Goal: Transaction & Acquisition: Purchase product/service

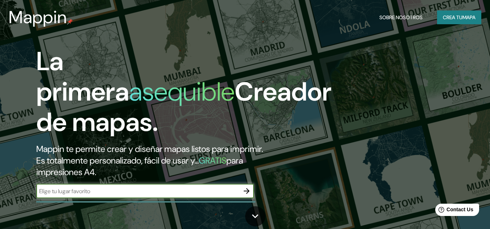
click at [125, 192] on input "text" at bounding box center [137, 191] width 203 height 8
type input "playa ancha valparaiso"
click at [240, 190] on button "button" at bounding box center [246, 191] width 15 height 15
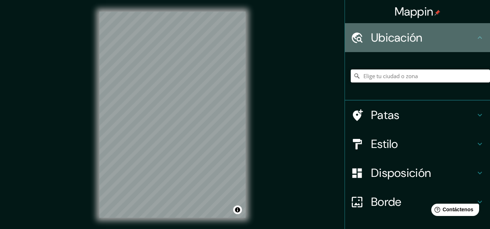
click at [477, 38] on icon at bounding box center [479, 37] width 4 height 3
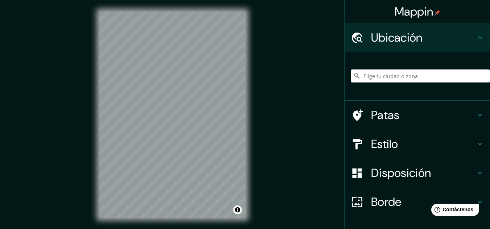
click at [417, 79] on input "Elige tu ciudad o zona" at bounding box center [420, 76] width 139 height 13
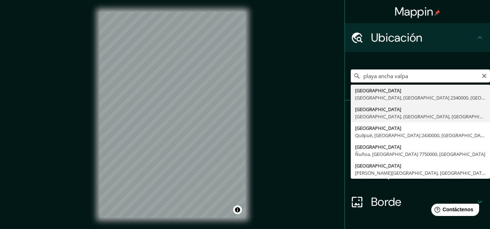
type input "Playa Ancha, Valparaíso, Región de Valparaíso, Chile"
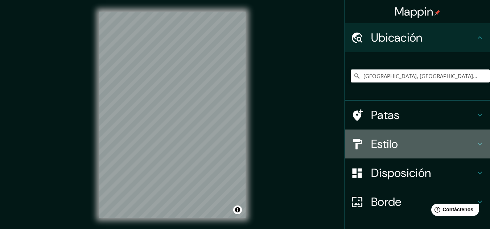
click at [421, 150] on h4 "Estilo" at bounding box center [423, 144] width 104 height 15
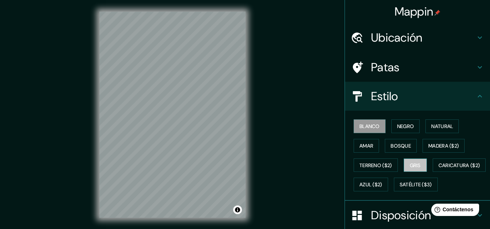
click at [410, 168] on font "Gris" at bounding box center [415, 165] width 11 height 7
click at [373, 129] on font "Blanco" at bounding box center [369, 126] width 20 height 7
click at [441, 122] on font "Natural" at bounding box center [442, 126] width 22 height 9
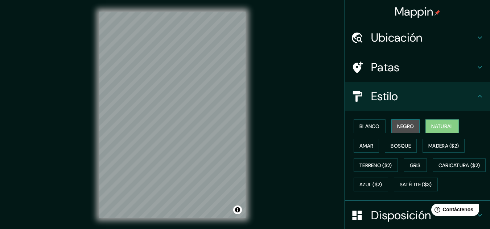
click at [404, 127] on font "Negro" at bounding box center [405, 126] width 17 height 7
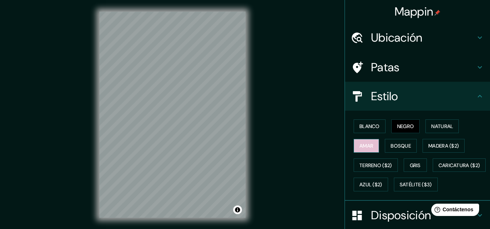
click at [374, 145] on button "Amar" at bounding box center [365, 146] width 25 height 14
click at [404, 142] on font "Bosque" at bounding box center [400, 145] width 20 height 9
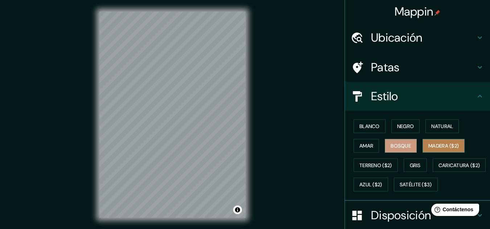
click at [430, 141] on font "Madera ($2)" at bounding box center [443, 145] width 30 height 9
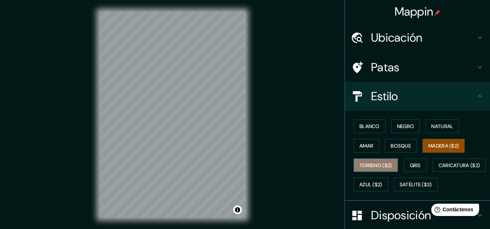
click at [370, 163] on font "Terreno ($2)" at bounding box center [375, 165] width 33 height 7
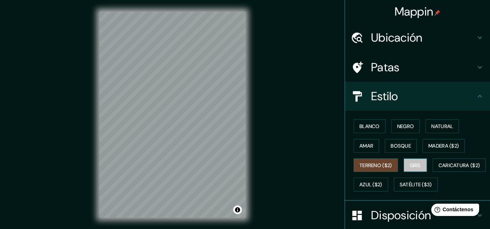
click at [417, 165] on font "Gris" at bounding box center [415, 165] width 11 height 7
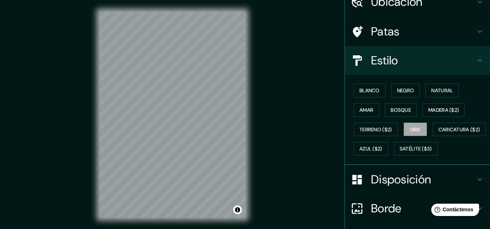
scroll to position [34, 0]
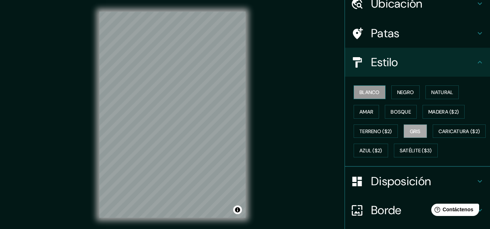
click at [364, 92] on font "Blanco" at bounding box center [369, 92] width 20 height 7
click at [397, 87] on button "Negro" at bounding box center [405, 93] width 29 height 14
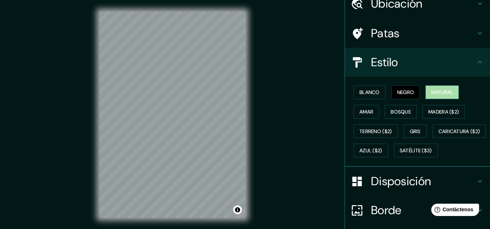
click at [431, 88] on font "Natural" at bounding box center [442, 92] width 22 height 9
click at [363, 90] on font "Blanco" at bounding box center [369, 92] width 20 height 7
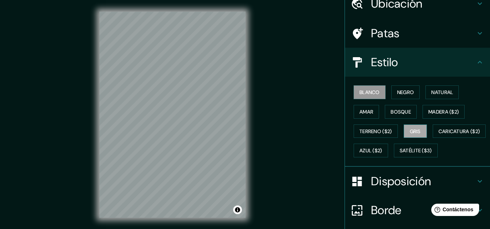
click at [417, 130] on font "Gris" at bounding box center [415, 131] width 11 height 7
click at [368, 93] on font "Blanco" at bounding box center [369, 92] width 20 height 7
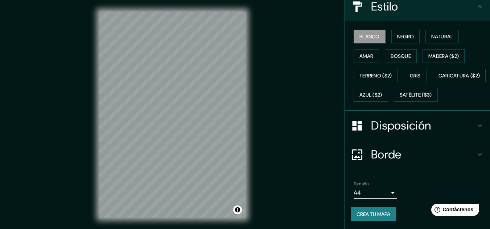
scroll to position [110, 0]
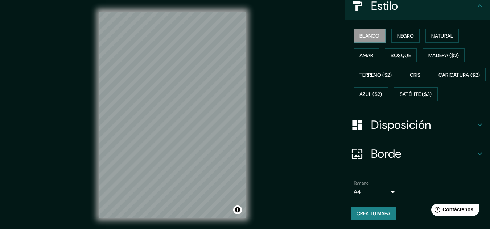
drag, startPoint x: 460, startPoint y: 146, endPoint x: 461, endPoint y: 126, distance: 20.3
click at [460, 141] on div "Borde" at bounding box center [417, 154] width 145 height 29
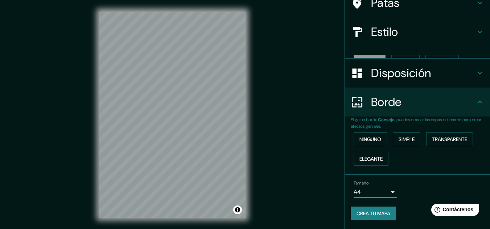
scroll to position [52, 0]
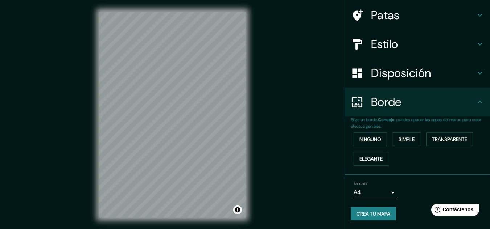
click at [460, 115] on div "Borde" at bounding box center [417, 102] width 145 height 29
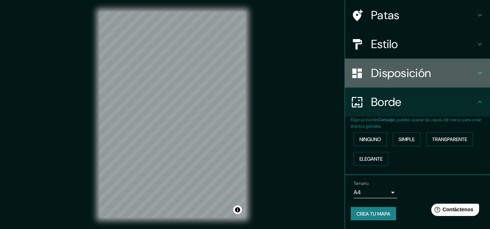
click at [469, 75] on h4 "Disposición" at bounding box center [423, 73] width 104 height 15
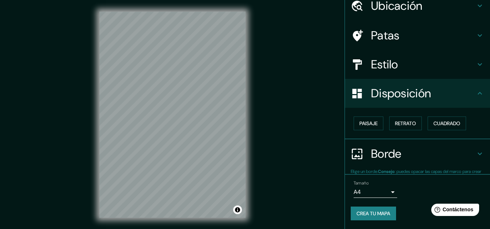
scroll to position [32, 0]
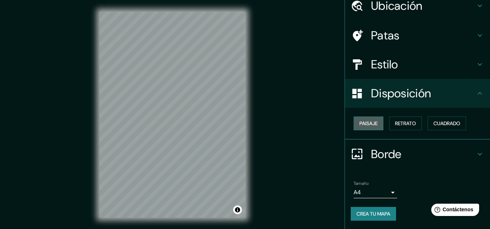
click at [363, 124] on font "Paisaje" at bounding box center [368, 123] width 18 height 7
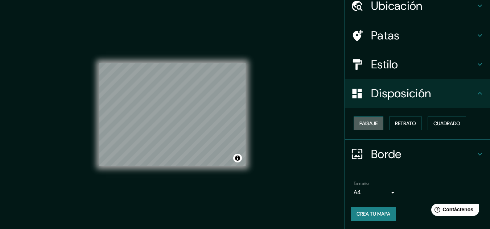
click at [374, 121] on button "Paisaje" at bounding box center [368, 124] width 30 height 14
click at [436, 121] on font "Cuadrado" at bounding box center [446, 123] width 27 height 7
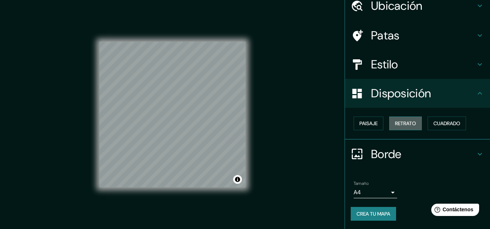
click at [409, 126] on font "Retrato" at bounding box center [405, 123] width 21 height 7
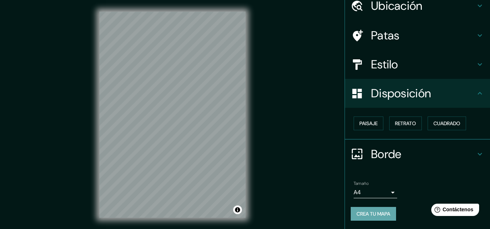
click at [370, 214] on font "Crea tu mapa" at bounding box center [373, 214] width 34 height 7
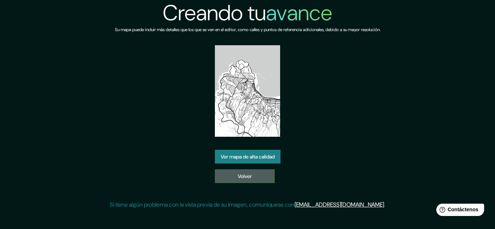
click at [263, 181] on link "Volver" at bounding box center [245, 177] width 60 height 14
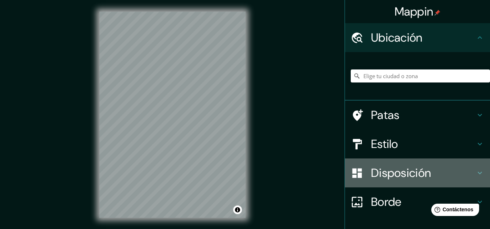
click at [409, 170] on font "Disposición" at bounding box center [401, 173] width 60 height 15
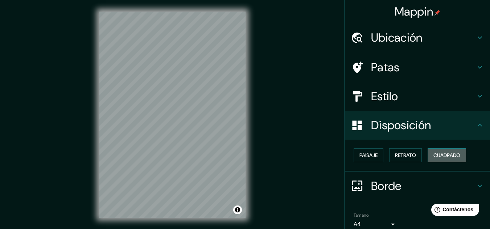
click at [441, 151] on font "Cuadrado" at bounding box center [446, 155] width 27 height 9
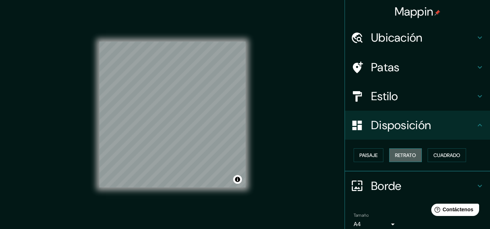
click at [401, 161] on button "Retrato" at bounding box center [405, 156] width 33 height 14
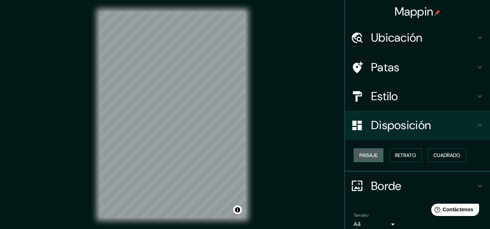
click at [370, 158] on font "Paisaje" at bounding box center [368, 155] width 18 height 7
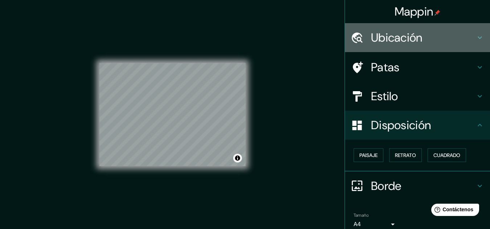
click at [396, 35] on font "Ubicación" at bounding box center [396, 37] width 51 height 15
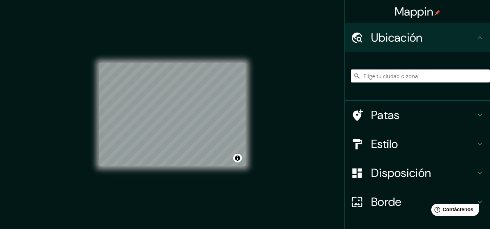
click at [374, 73] on input "Elige tu ciudad o zona" at bounding box center [420, 76] width 139 height 13
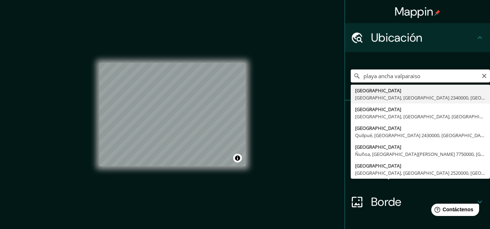
type input "Playa Ancha, Valparaíso, Región de Valparaíso, Chile"
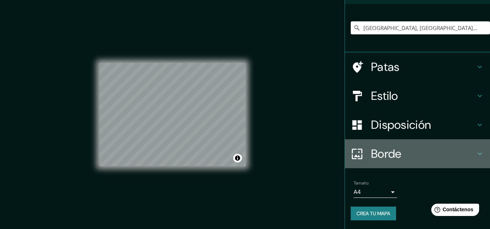
click at [408, 157] on h4 "Borde" at bounding box center [423, 154] width 104 height 15
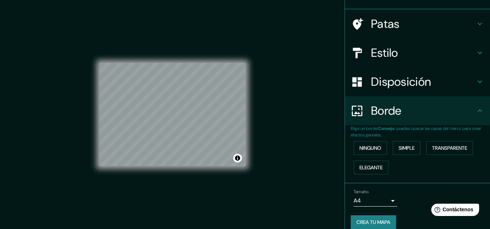
scroll to position [48, 0]
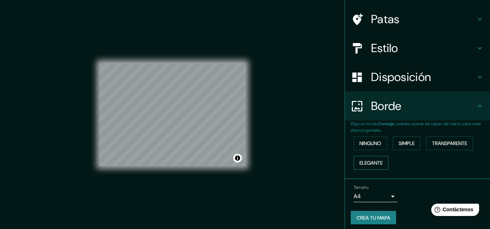
click at [369, 163] on font "Elegante" at bounding box center [370, 163] width 23 height 7
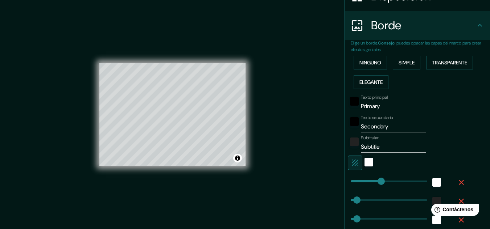
scroll to position [132, 0]
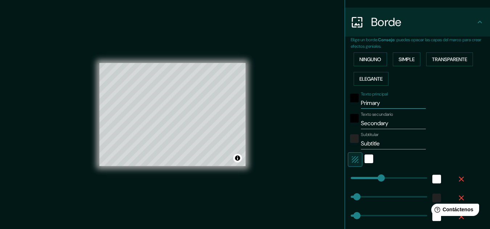
drag, startPoint x: 376, startPoint y: 105, endPoint x: 323, endPoint y: 109, distance: 53.1
click at [324, 108] on div "Mappin Ubicación Playa Ancha, Valparaíso, Región de Valparaíso, Chile Patas Est…" at bounding box center [245, 120] width 490 height 241
type input "p"
type input "161"
type input "32"
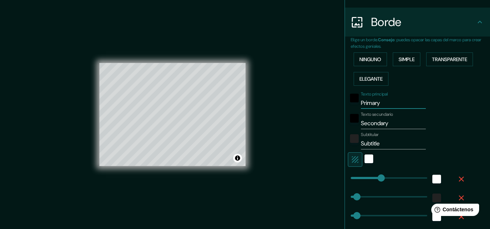
type input "32"
type input "16"
type input "pl"
type input "161"
type input "32"
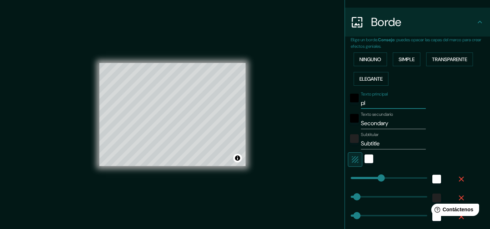
type input "32"
type input "16"
type input "pla"
type input "161"
type input "32"
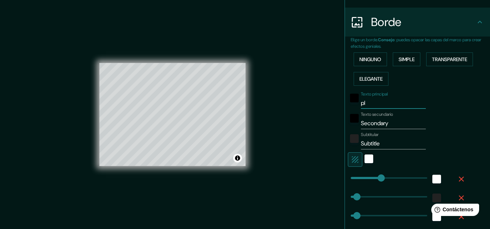
type input "32"
type input "16"
type input "play"
type input "161"
type input "32"
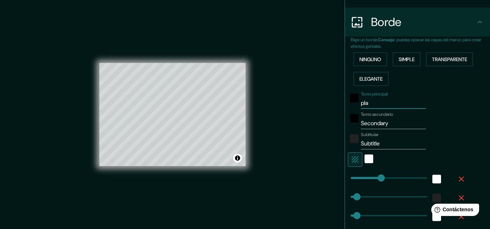
type input "32"
type input "16"
type input "playa"
type input "161"
type input "32"
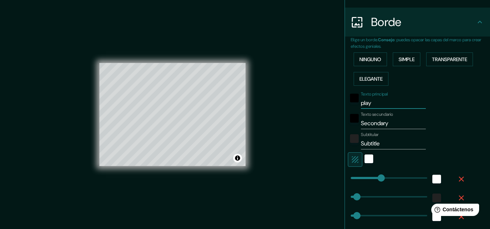
type input "32"
type input "16"
type input "playa"
type input "161"
type input "32"
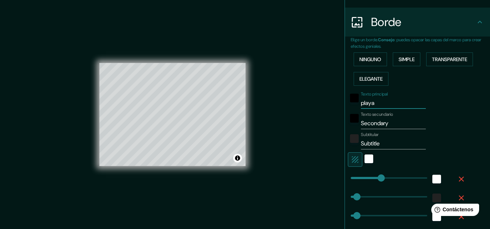
type input "32"
type input "16"
type input "playa a"
type input "161"
type input "32"
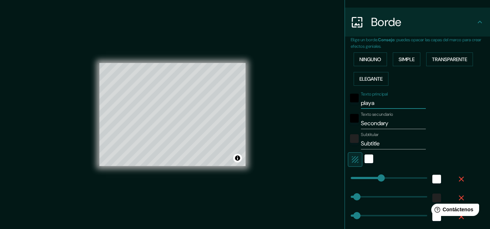
type input "32"
type input "16"
type input "playa an"
type input "161"
type input "32"
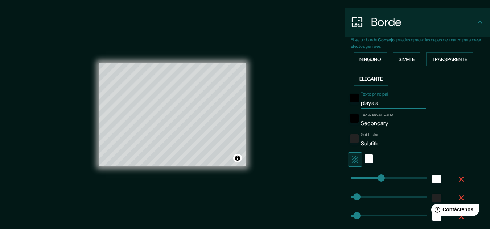
type input "32"
type input "16"
type input "playa anc"
type input "161"
type input "32"
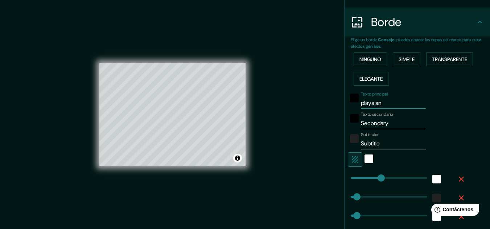
type input "32"
type input "16"
type input "playa anch"
type input "161"
type input "32"
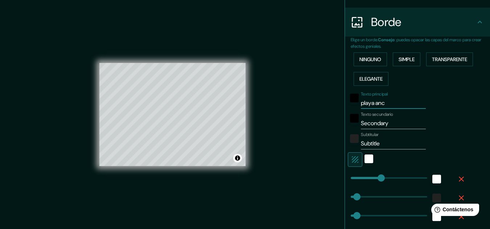
type input "32"
type input "16"
type input "playa ancha"
type input "161"
type input "32"
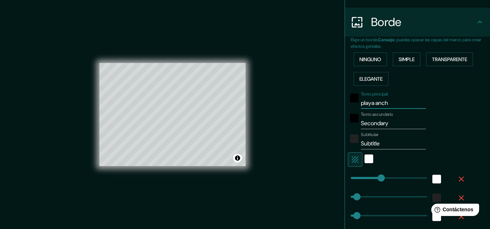
type input "32"
type input "16"
type input "playa ancha"
click at [369, 122] on input "Secondary" at bounding box center [393, 124] width 65 height 12
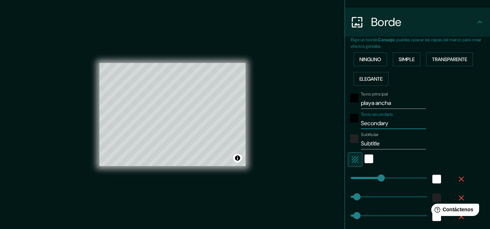
type input "p"
type input "161"
type input "32"
type input "16"
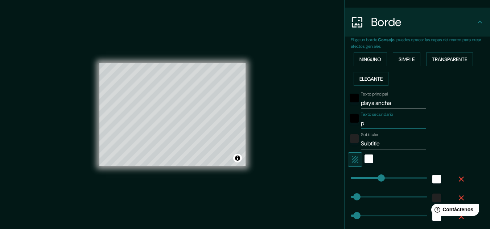
type input "pa"
type input "161"
type input "32"
type input "16"
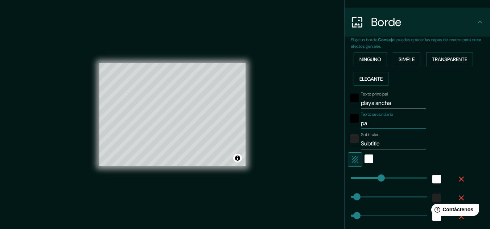
type input "par"
type input "161"
type input "32"
type input "16"
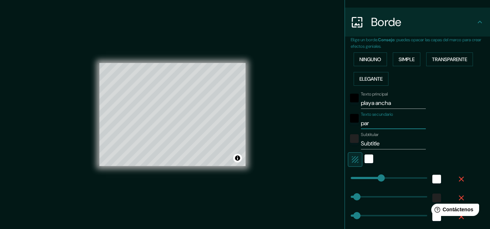
type input "parq"
type input "161"
type input "32"
type input "16"
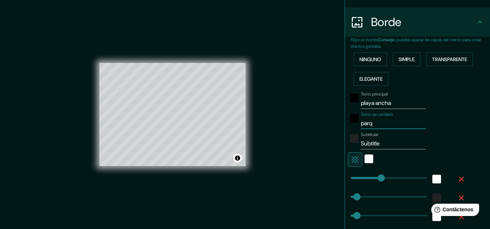
type input "parqu"
type input "161"
type input "32"
type input "16"
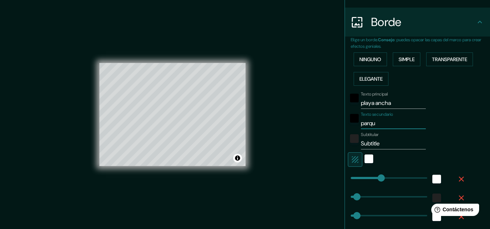
type input "parque"
type input "161"
type input "32"
type input "16"
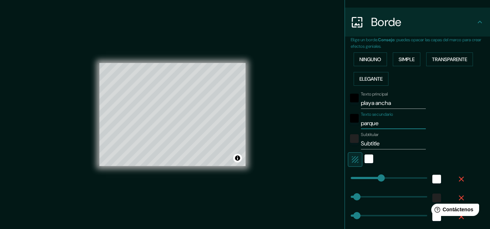
type input "parque"
type input "161"
type input "32"
type input "16"
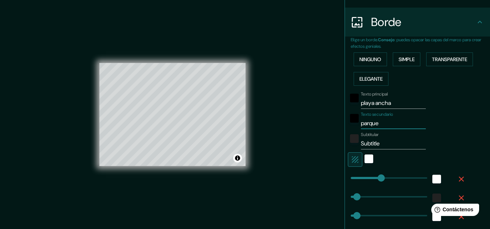
type input "parque"
type input "161"
type input "32"
type input "16"
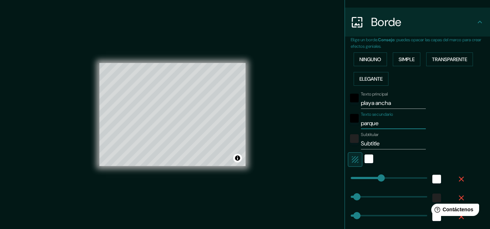
type input "parque"
type input "161"
type input "32"
type input "16"
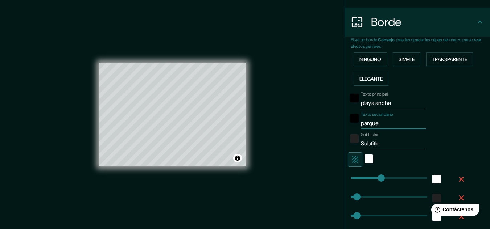
type input "parque"
type input "161"
type input "32"
type input "16"
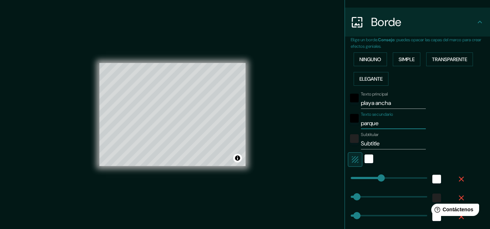
type input "parque,"
type input "161"
type input "32"
type input "16"
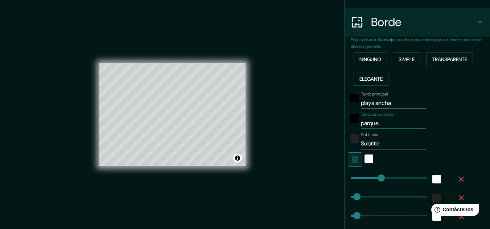
type input "parque,"
type input "161"
type input "32"
type input "16"
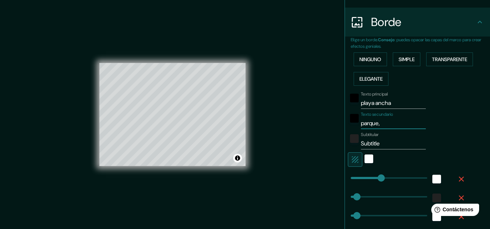
type input "parque, a"
type input "161"
type input "32"
type input "16"
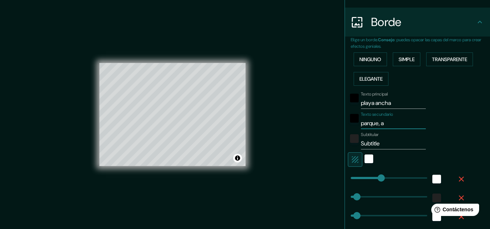
type input "parque, al"
type input "161"
type input "32"
type input "16"
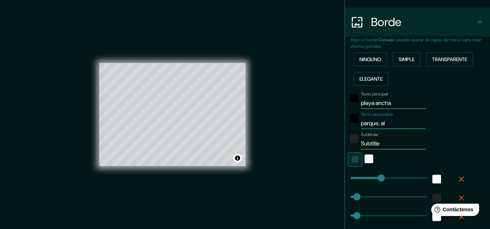
type input "parque, ale"
type input "161"
type input "32"
type input "16"
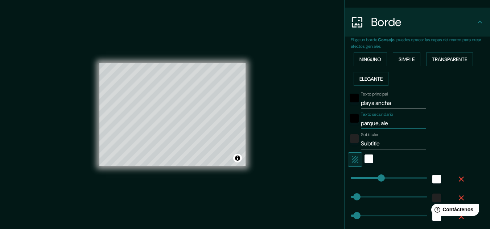
type input "parque, alej"
type input "161"
type input "32"
type input "16"
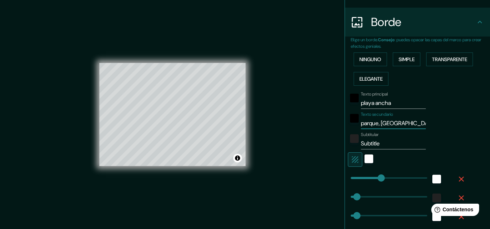
type input "parque, alejo"
type input "161"
type input "32"
type input "16"
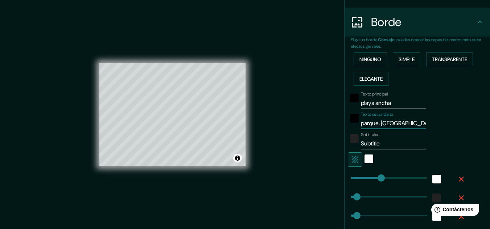
type input "parque, alejo"
type input "161"
type input "32"
type input "16"
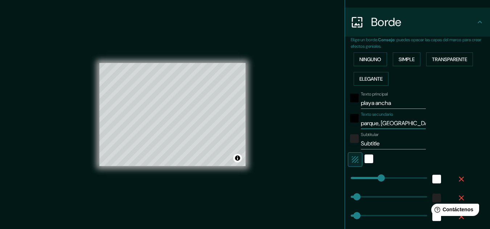
type input "parque, alejo b"
type input "161"
type input "32"
type input "16"
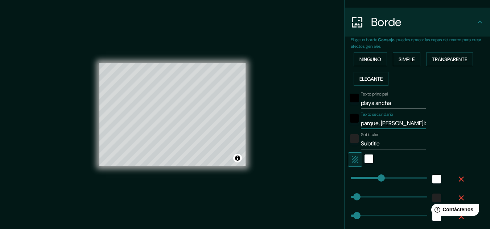
type input "parque, alejo ba"
type input "161"
type input "32"
type input "16"
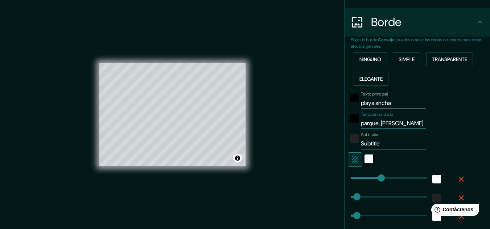
type input "parque, alejo bar"
type input "161"
type input "32"
type input "16"
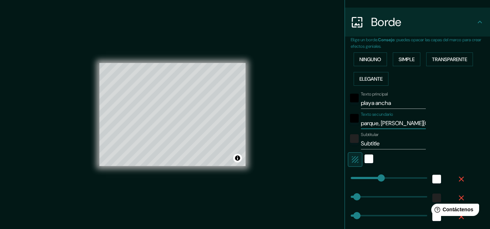
type input "parque, alejo barr"
type input "161"
type input "32"
type input "16"
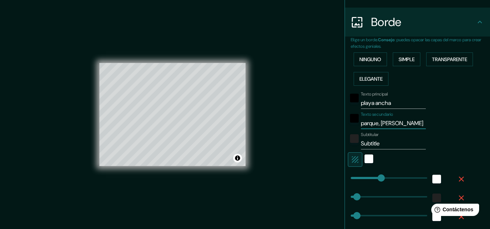
type input "parque, alejo barri"
type input "161"
type input "32"
type input "16"
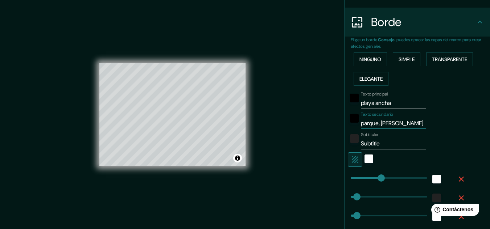
type input "parque, alejo barrio"
type input "161"
type input "32"
type input "16"
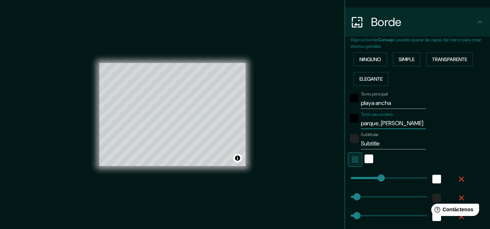
type input "parque, alejo barrios"
type input "161"
type input "32"
type input "16"
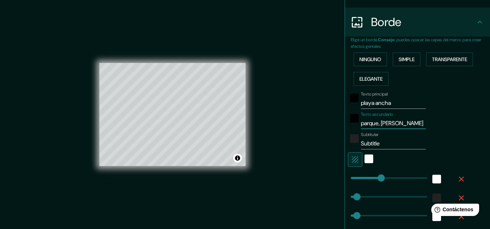
type input "parque, alejo barrios"
click at [376, 144] on input "Subtitle" at bounding box center [393, 144] width 65 height 12
type input "161"
type input "32"
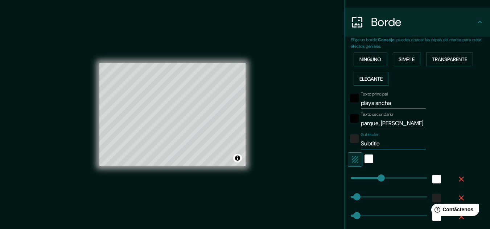
type input "32"
type input "16"
click at [453, 128] on div "Texto secundario parque, alejo barrios" at bounding box center [407, 120] width 119 height 17
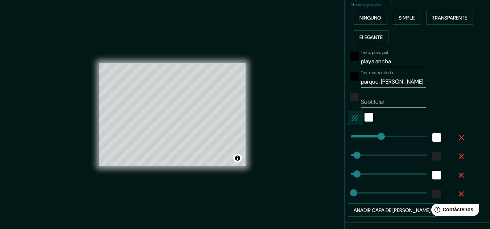
scroll to position [180, 0]
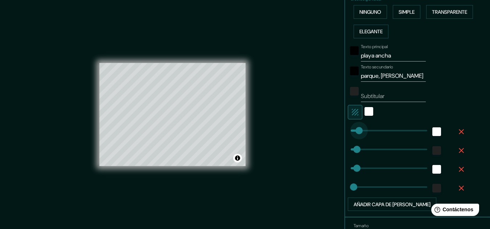
type input "0"
drag, startPoint x: 376, startPoint y: 131, endPoint x: 339, endPoint y: 130, distance: 37.0
type input "32"
type input "16"
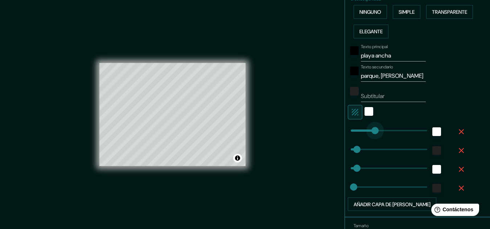
type input "140"
drag, startPoint x: 346, startPoint y: 127, endPoint x: 372, endPoint y: 128, distance: 25.8
type input "32"
type input "16"
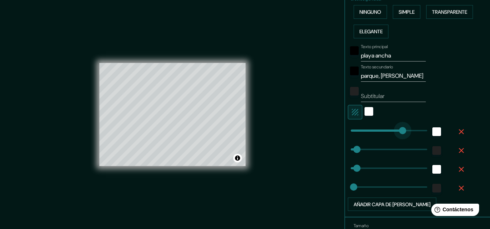
type input "283"
drag, startPoint x: 372, startPoint y: 128, endPoint x: 400, endPoint y: 128, distance: 28.6
type input "32"
drag, startPoint x: 408, startPoint y: 129, endPoint x: 326, endPoint y: 132, distance: 82.3
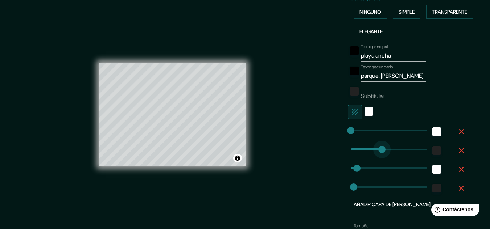
drag, startPoint x: 351, startPoint y: 152, endPoint x: 377, endPoint y: 153, distance: 26.5
drag, startPoint x: 377, startPoint y: 153, endPoint x: 349, endPoint y: 156, distance: 28.5
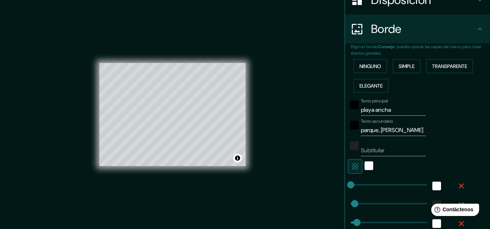
scroll to position [121, 0]
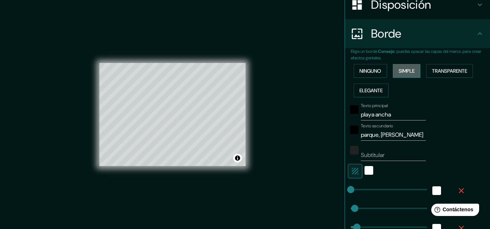
click at [409, 70] on font "Simple" at bounding box center [406, 71] width 16 height 7
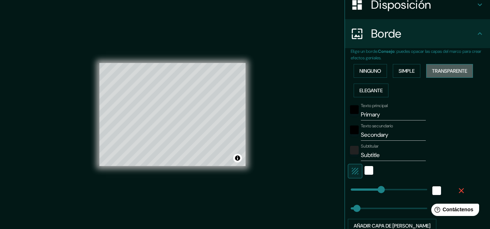
click at [432, 70] on font "Transparente" at bounding box center [449, 71] width 35 height 7
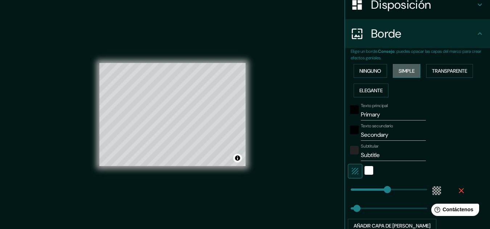
click at [398, 74] on font "Simple" at bounding box center [406, 71] width 16 height 7
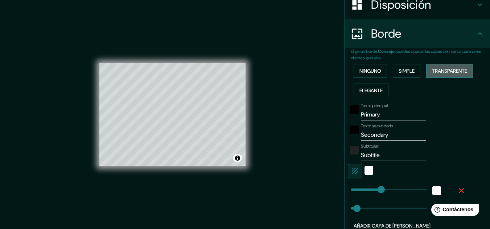
click at [439, 73] on font "Transparente" at bounding box center [449, 71] width 35 height 7
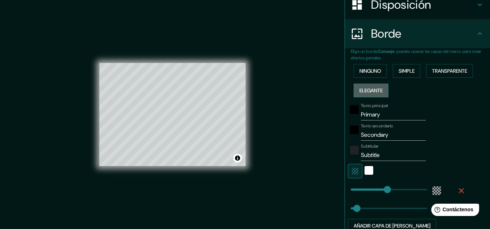
click at [370, 87] on font "Elegante" at bounding box center [370, 90] width 23 height 9
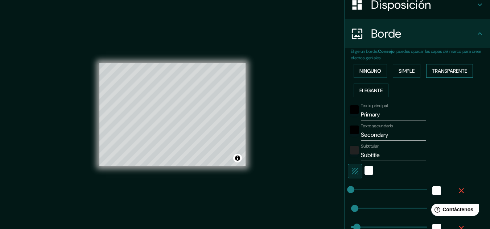
click at [435, 66] on button "Transparente" at bounding box center [449, 71] width 47 height 14
drag, startPoint x: 381, startPoint y: 190, endPoint x: 362, endPoint y: 198, distance: 21.0
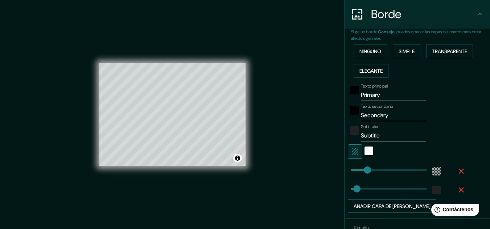
scroll to position [128, 0]
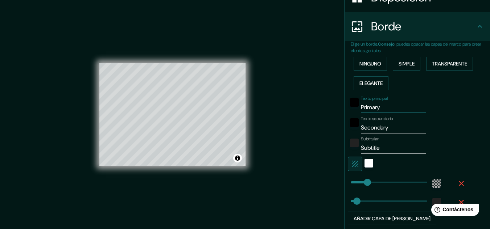
drag, startPoint x: 379, startPoint y: 109, endPoint x: 330, endPoint y: 111, distance: 49.7
click at [330, 111] on div "Mappin Ubicación Playa Ancha, Valparaíso, Región de Valparaíso, Chile Patas Est…" at bounding box center [245, 120] width 490 height 241
click at [363, 129] on input "Secondary" at bounding box center [393, 128] width 65 height 12
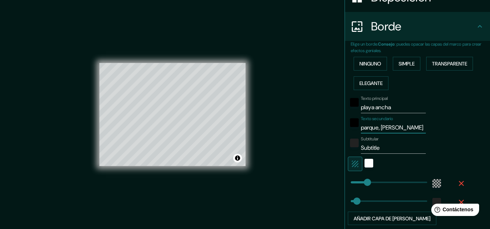
click at [380, 146] on input "Subtitle" at bounding box center [393, 148] width 65 height 12
click at [422, 86] on div "Ninguno Simple Transparente Elegante" at bounding box center [420, 73] width 139 height 39
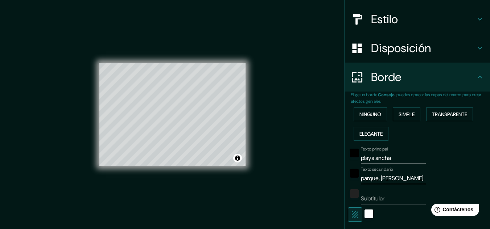
scroll to position [46, 0]
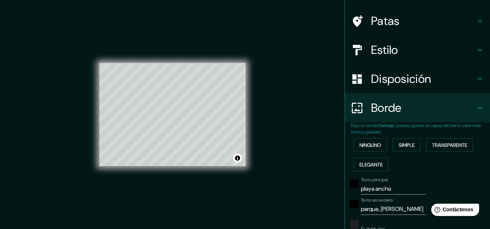
click at [417, 46] on h4 "Estilo" at bounding box center [423, 50] width 104 height 15
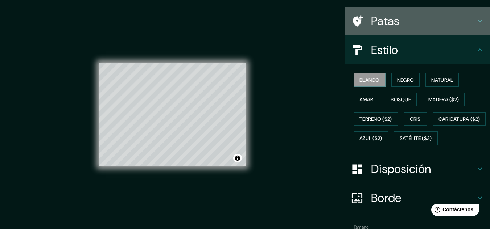
click at [407, 20] on h4 "Patas" at bounding box center [423, 21] width 104 height 15
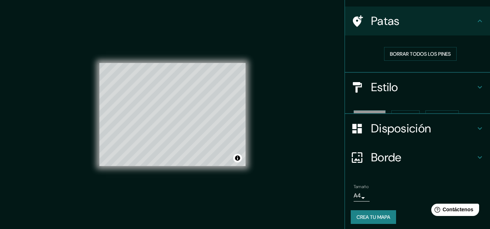
scroll to position [38, 0]
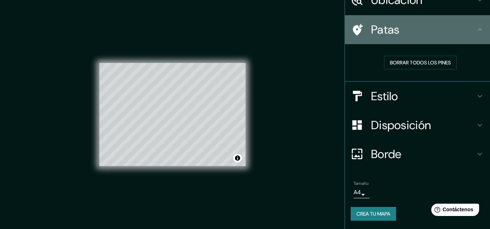
click at [358, 26] on div at bounding box center [361, 30] width 20 height 13
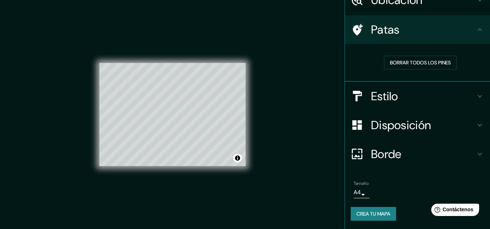
click at [150, 98] on div "Mappin Ubicación Playa Ancha, Valparaíso, Región de Valparaíso, Chile Patas Bor…" at bounding box center [245, 120] width 490 height 241
drag, startPoint x: 235, startPoint y: 158, endPoint x: 251, endPoint y: 162, distance: 16.4
click at [251, 162] on div "© Mapbox © OpenStreetMap Improve this map" at bounding box center [172, 115] width 169 height 230
click at [308, 149] on div "Mappin Ubicación Playa Ancha, Valparaíso, Región de Valparaíso, Chile Patas Bor…" at bounding box center [245, 120] width 490 height 241
click at [366, 219] on button "Crea tu mapa" at bounding box center [373, 214] width 45 height 14
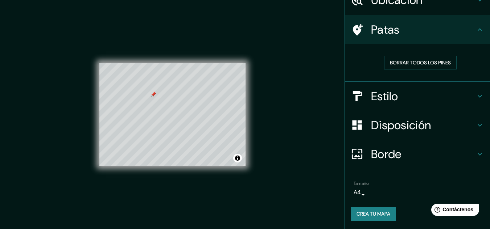
click at [368, 212] on font "Crea tu mapa" at bounding box center [373, 214] width 34 height 7
click at [150, 93] on div at bounding box center [152, 92] width 6 height 6
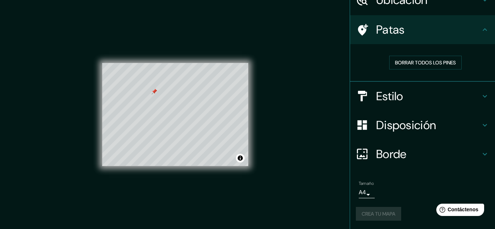
click at [356, 192] on body "Mappin Ubicación Playa Ancha, Valparaíso, Región de Valparaíso, Chile Patas Bor…" at bounding box center [247, 114] width 495 height 229
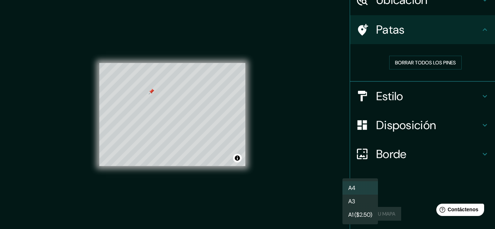
click at [405, 187] on div at bounding box center [247, 114] width 495 height 229
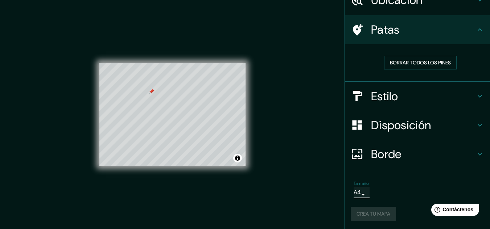
scroll to position [12, 0]
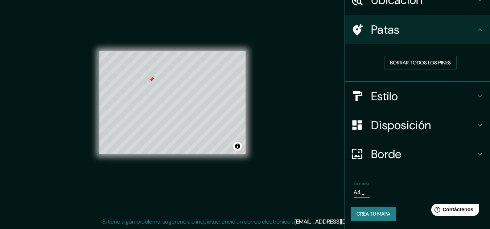
click at [366, 216] on font "Crea tu mapa" at bounding box center [373, 214] width 34 height 7
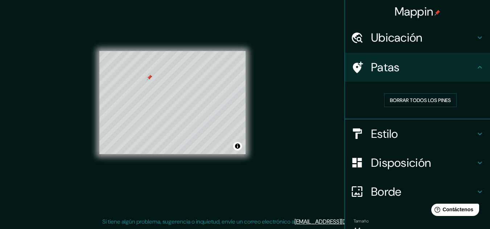
click at [150, 79] on div at bounding box center [149, 78] width 6 height 6
click at [134, 89] on div "Mappin Ubicación Playa Ancha, Valparaíso, Región de Valparaíso, Chile Patas Bor…" at bounding box center [245, 108] width 490 height 241
click at [390, 100] on font "Borrar todos los pines" at bounding box center [420, 100] width 61 height 7
click at [149, 80] on div "Mappin Ubicación Playa Ancha, Valparaíso, Región de Valparaíso, Chile Patas Bor…" at bounding box center [245, 108] width 490 height 241
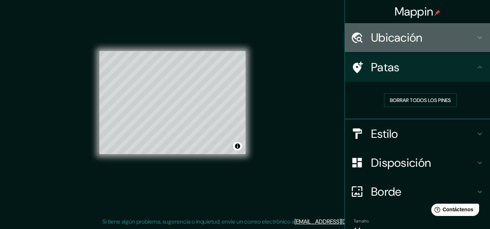
click at [405, 41] on font "Ubicación" at bounding box center [396, 37] width 51 height 15
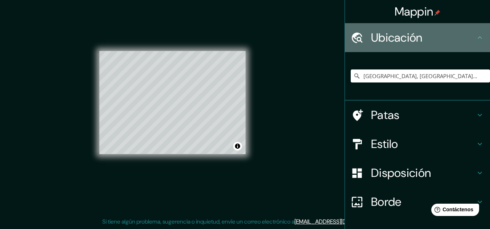
click at [423, 38] on h4 "Ubicación" at bounding box center [423, 37] width 104 height 15
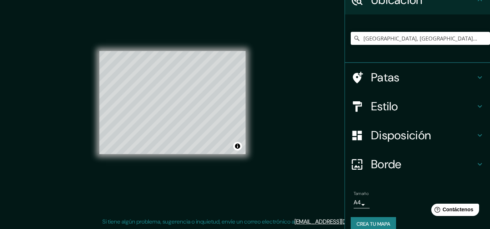
scroll to position [48, 0]
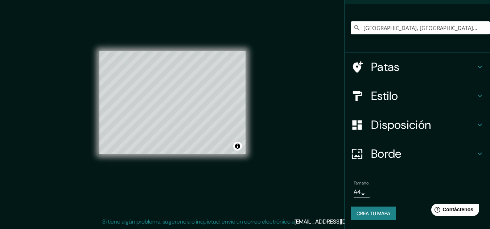
click at [359, 215] on font "Crea tu mapa" at bounding box center [373, 214] width 34 height 7
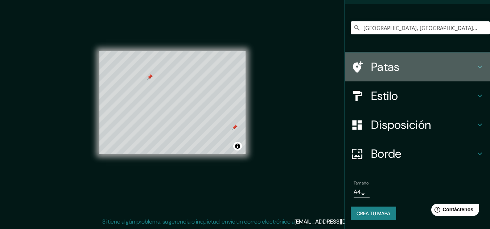
click at [418, 73] on h4 "Patas" at bounding box center [423, 67] width 104 height 15
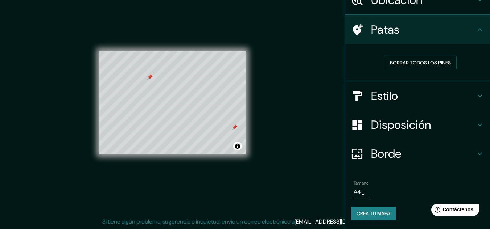
scroll to position [38, 0]
click at [410, 65] on font "Borrar todos los pines" at bounding box center [420, 62] width 61 height 7
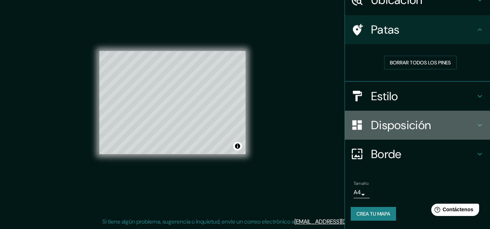
click at [407, 131] on font "Disposición" at bounding box center [401, 125] width 60 height 15
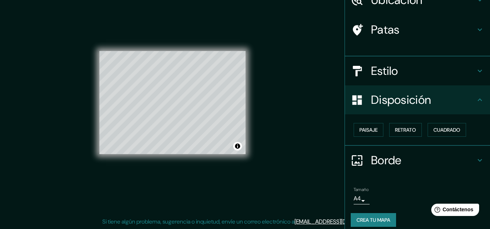
scroll to position [32, 0]
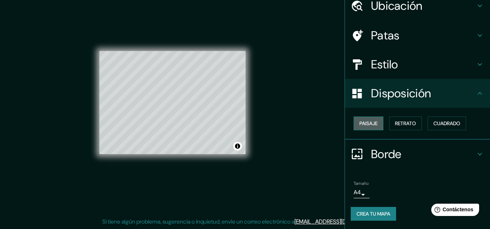
click at [368, 118] on button "Paisaje" at bounding box center [368, 124] width 30 height 14
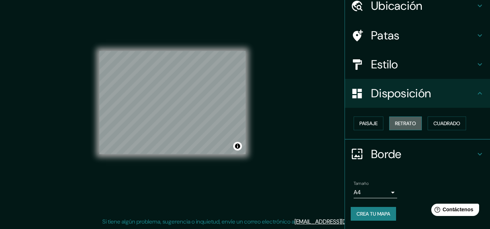
click at [402, 119] on button "Retrato" at bounding box center [405, 124] width 33 height 14
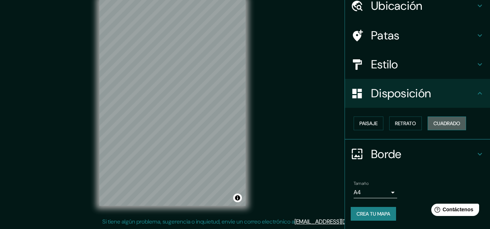
click at [443, 117] on button "Cuadrado" at bounding box center [446, 124] width 38 height 14
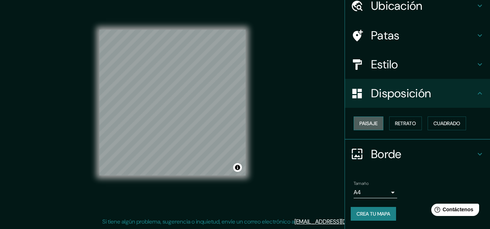
click at [366, 126] on font "Paisaje" at bounding box center [368, 123] width 18 height 7
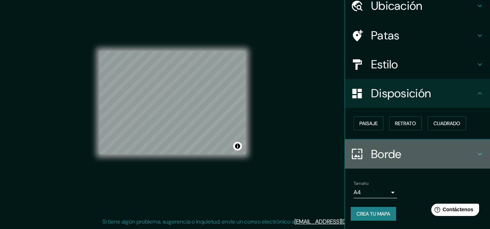
click at [392, 157] on font "Borde" at bounding box center [386, 154] width 30 height 15
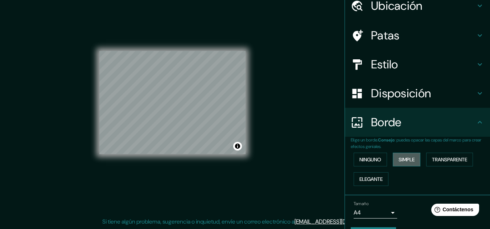
click at [409, 154] on button "Simple" at bounding box center [407, 160] width 28 height 14
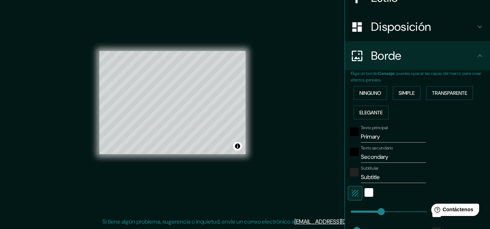
scroll to position [95, 0]
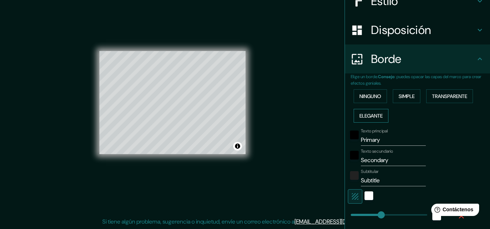
click at [362, 118] on font "Elegante" at bounding box center [370, 116] width 23 height 7
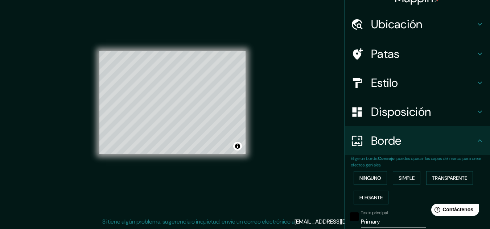
scroll to position [0, 0]
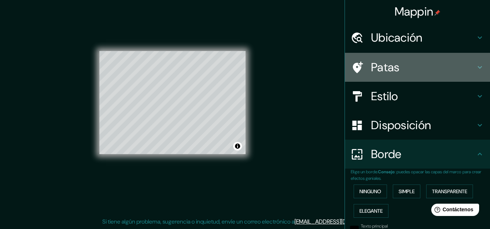
click at [416, 64] on h4 "Patas" at bounding box center [423, 67] width 104 height 15
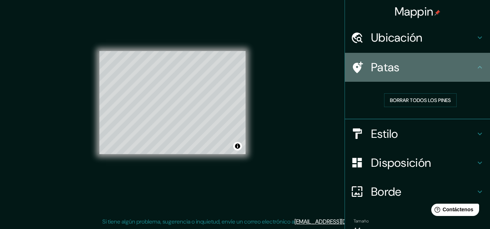
click at [416, 64] on h4 "Patas" at bounding box center [423, 67] width 104 height 15
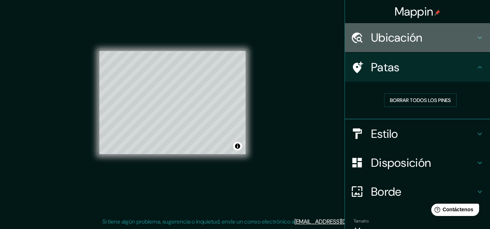
click at [416, 44] on font "Ubicación" at bounding box center [396, 37] width 51 height 15
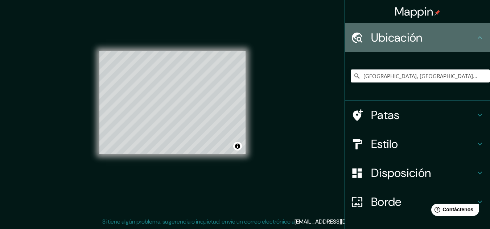
click at [416, 44] on font "Ubicación" at bounding box center [396, 37] width 51 height 15
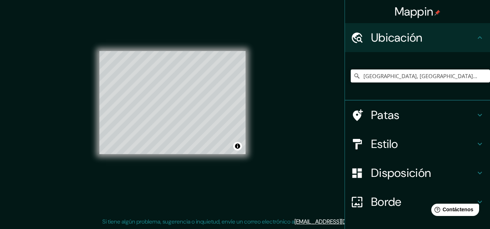
click at [397, 138] on h4 "Estilo" at bounding box center [423, 144] width 104 height 15
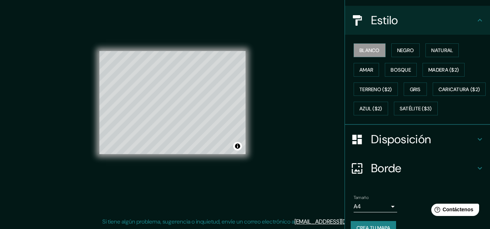
scroll to position [110, 0]
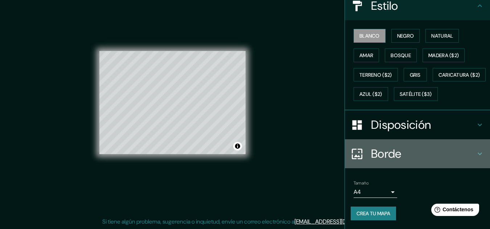
click at [382, 149] on font "Borde" at bounding box center [386, 153] width 30 height 15
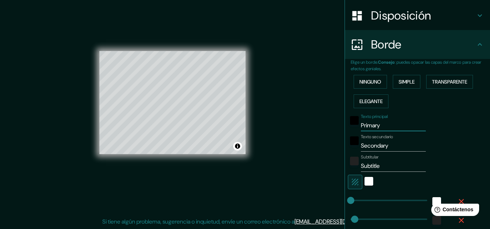
click at [379, 124] on input "Primary" at bounding box center [393, 126] width 65 height 12
click at [369, 144] on input "Secondary" at bounding box center [393, 146] width 65 height 12
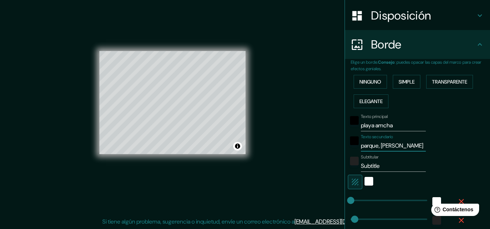
click at [372, 166] on input "Subtitle" at bounding box center [393, 167] width 65 height 12
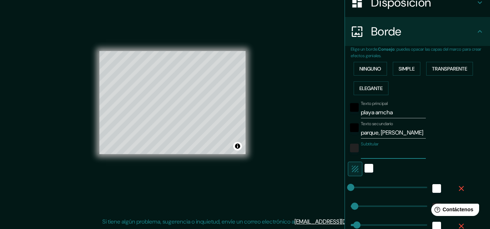
scroll to position [125, 0]
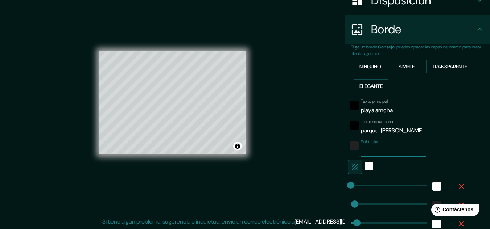
click at [380, 111] on input "playa amcha" at bounding box center [393, 111] width 65 height 12
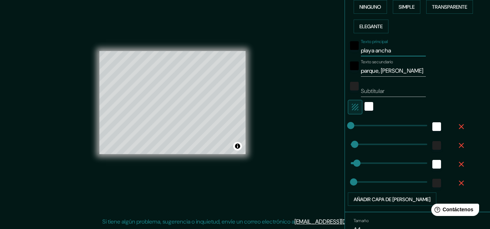
scroll to position [223, 0]
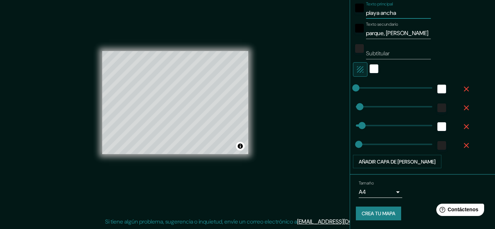
click at [386, 196] on body "Mappin Ubicación Playa Ancha, Valparaíso, Región de Valparaíso, Chile Patas Est…" at bounding box center [247, 102] width 495 height 229
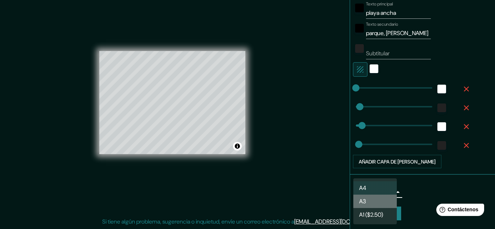
click at [365, 201] on font "A3" at bounding box center [362, 202] width 7 height 8
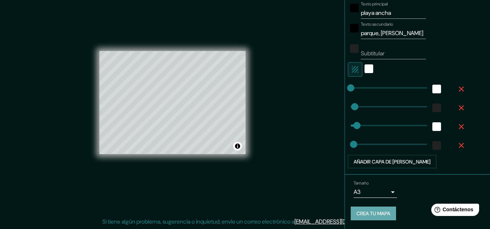
click at [359, 216] on font "Crea tu mapa" at bounding box center [373, 214] width 34 height 7
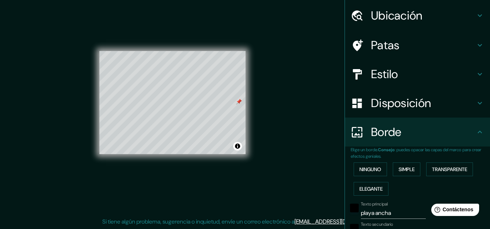
click at [388, 74] on font "Estilo" at bounding box center [384, 74] width 27 height 15
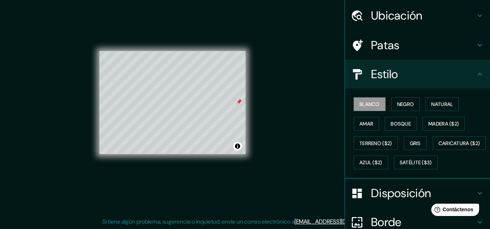
click at [395, 45] on h4 "Patas" at bounding box center [423, 45] width 104 height 15
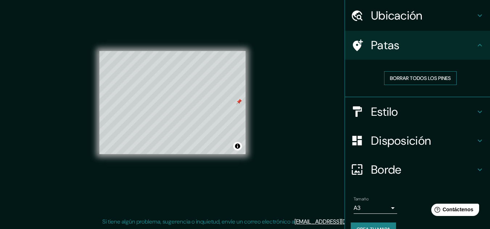
click at [397, 77] on font "Borrar todos los pines" at bounding box center [420, 78] width 61 height 7
click at [381, 163] on font "Borde" at bounding box center [386, 169] width 30 height 15
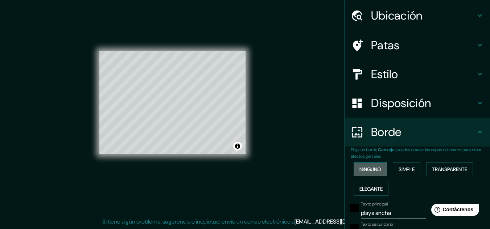
click at [366, 171] on font "Ninguno" at bounding box center [370, 169] width 22 height 7
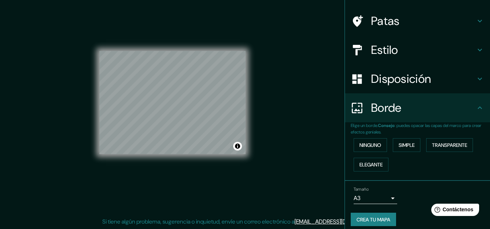
scroll to position [52, 0]
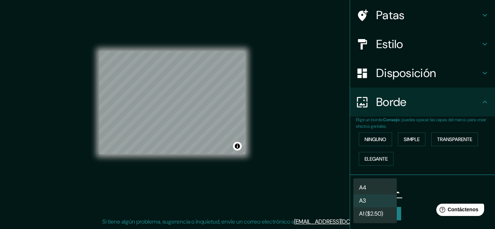
click at [385, 191] on body "Mappin Ubicación Playa Ancha, Valparaíso, Región de Valparaíso, Chile Patas Est…" at bounding box center [247, 102] width 495 height 229
click at [381, 191] on li "A4" at bounding box center [375, 188] width 44 height 13
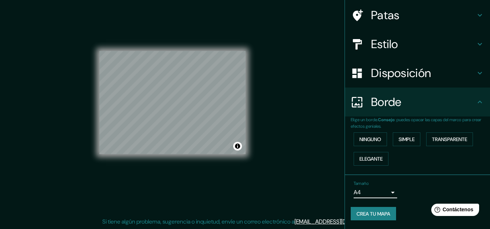
click at [370, 214] on font "Crea tu mapa" at bounding box center [373, 214] width 34 height 7
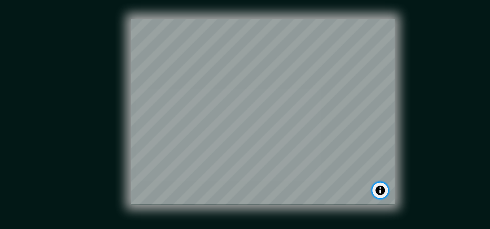
click at [240, 145] on button "Activar o desactivar atribución" at bounding box center [237, 146] width 9 height 9
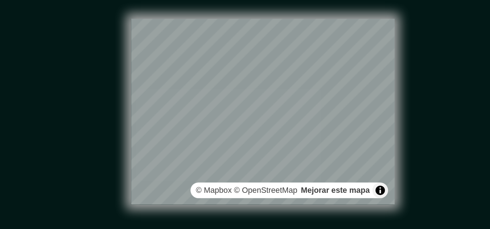
drag, startPoint x: 235, startPoint y: 145, endPoint x: 257, endPoint y: 124, distance: 30.3
click at [257, 124] on div "© Mapbox © OpenStreetMap Mejorar este mapa" at bounding box center [172, 103] width 169 height 230
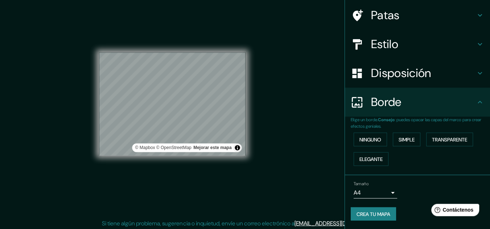
scroll to position [10, 0]
click at [302, 212] on div "Mappin Ubicación Playa Ancha, Valparaíso, Región de Valparaíso, Chile Patas Est…" at bounding box center [245, 110] width 490 height 241
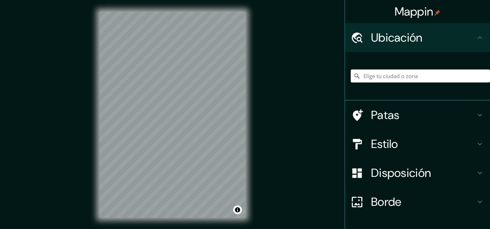
scroll to position [10, 0]
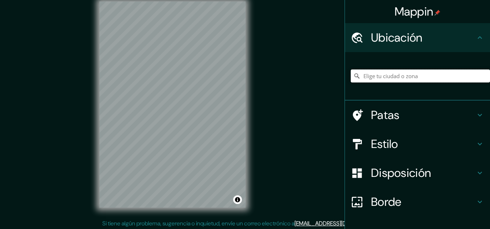
click at [380, 75] on input "Elige tu ciudad o zona" at bounding box center [420, 76] width 139 height 13
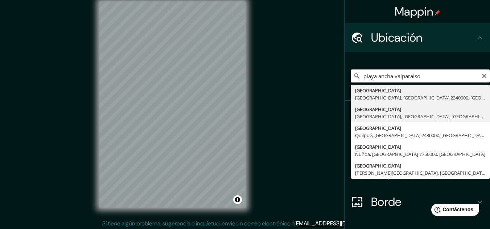
type input "Playa Ancha, Valparaíso, Región de Valparaíso, Chile"
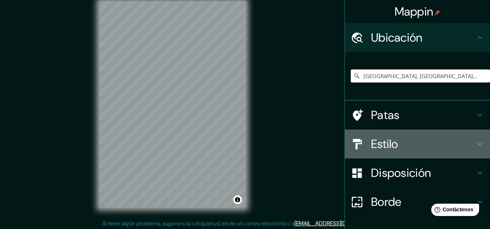
click at [403, 144] on h4 "Estilo" at bounding box center [423, 144] width 104 height 15
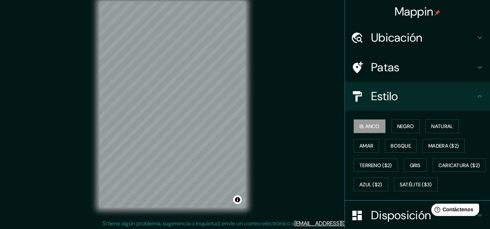
click at [477, 96] on icon at bounding box center [479, 96] width 4 height 3
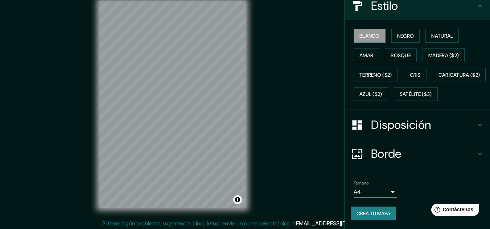
scroll to position [110, 0]
click at [430, 132] on div "Disposición" at bounding box center [417, 125] width 145 height 29
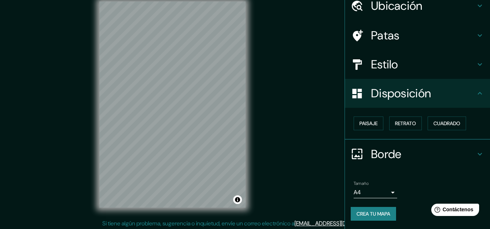
scroll to position [32, 0]
click at [406, 146] on div "Borde" at bounding box center [417, 154] width 145 height 29
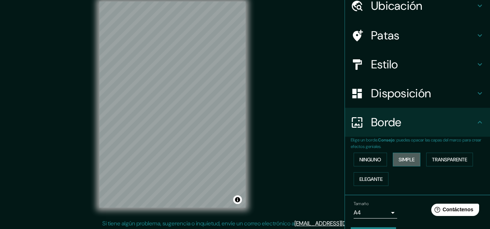
click at [413, 157] on button "Simple" at bounding box center [407, 160] width 28 height 14
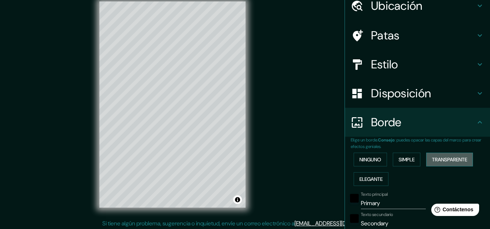
click at [454, 157] on font "Transparente" at bounding box center [449, 160] width 35 height 7
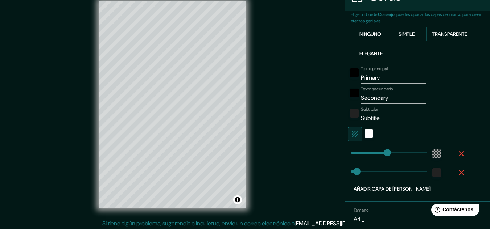
scroll to position [159, 0]
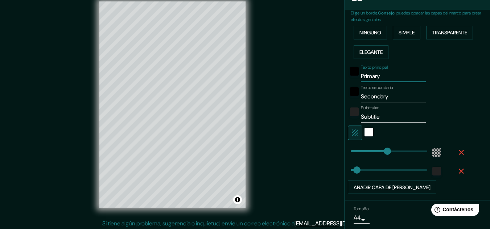
click at [385, 78] on input "Primary" at bounding box center [393, 77] width 65 height 12
type input "p"
type input "193"
type input "32"
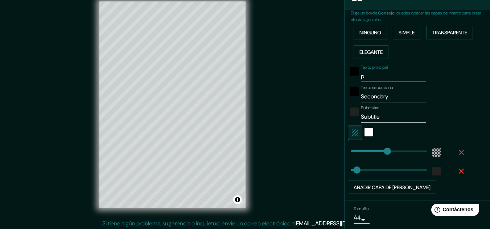
type input "pl"
type input "193"
type input "32"
type input "pla"
type input "193"
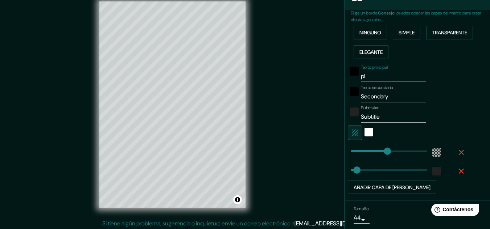
type input "32"
type input "play"
type input "193"
type input "32"
type input "playa"
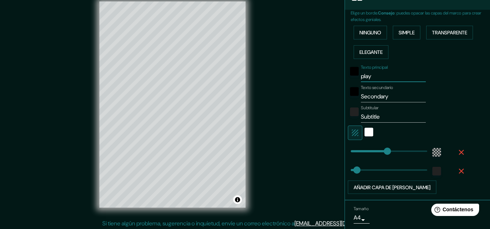
type input "193"
type input "32"
type input "playa"
type input "193"
type input "32"
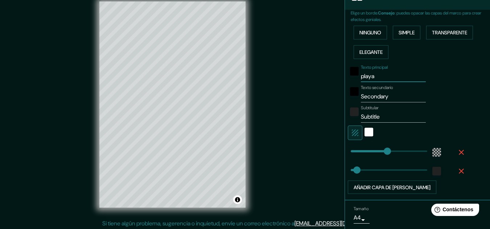
type input "playa a"
type input "193"
type input "32"
type input "playa an"
type input "193"
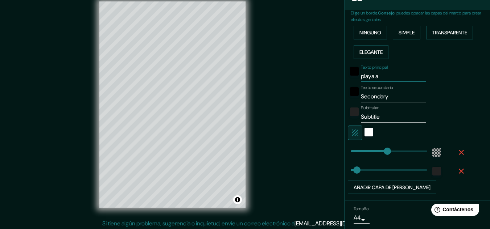
type input "32"
type input "playa anc"
type input "193"
type input "32"
type input "playa anch"
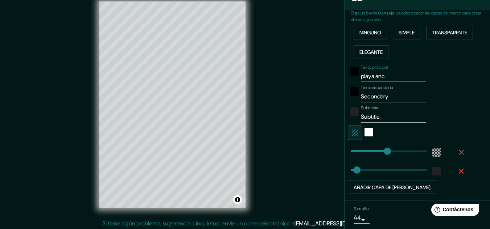
type input "193"
type input "32"
type input "playa ancha"
type input "193"
type input "32"
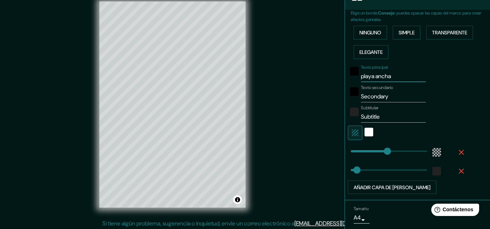
type input "playa ancha"
click at [381, 98] on input "Secondary" at bounding box center [393, 97] width 65 height 12
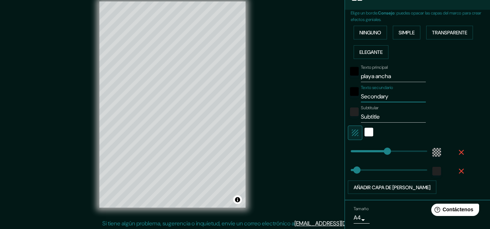
click at [381, 98] on input "Secondary" at bounding box center [393, 97] width 65 height 12
type input "v"
type input "193"
type input "32"
type input "va"
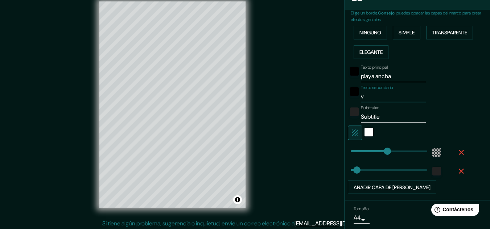
type input "193"
type input "32"
type input "val"
type input "193"
type input "32"
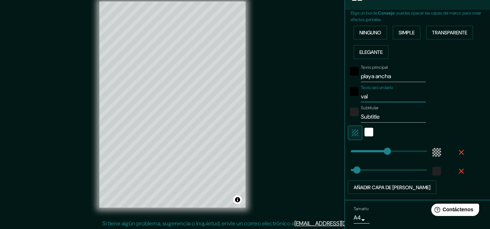
type input "valp"
type input "193"
type input "32"
type input "val"
type input "193"
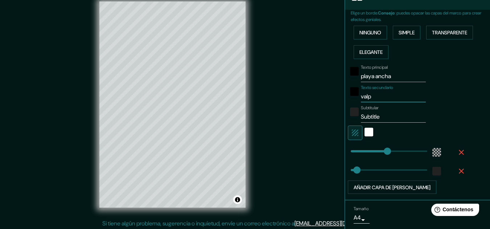
type input "32"
type input "va"
type input "193"
type input "32"
type input "v"
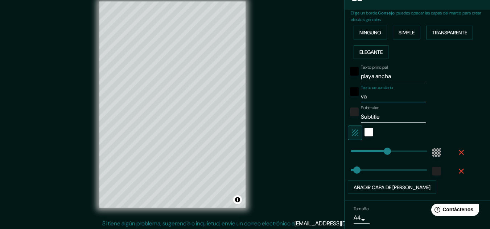
type input "193"
type input "32"
type input "193"
type input "32"
type input "a"
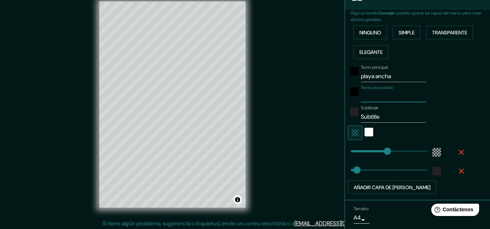
type input "193"
type input "32"
type input "193"
type input "32"
type input "p"
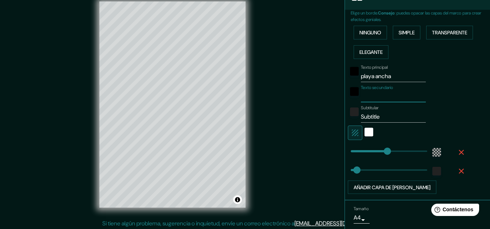
type input "193"
type input "32"
type input "pa"
type input "193"
type input "32"
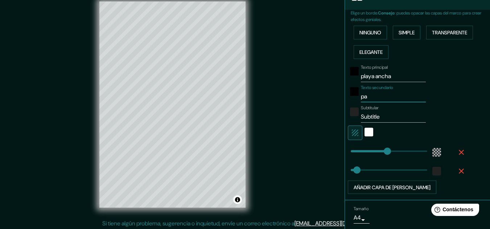
type input "par"
type input "193"
type input "32"
type input "parq"
type input "193"
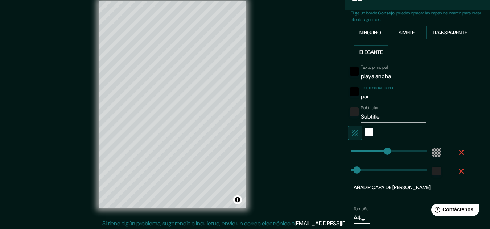
type input "32"
type input "parqu"
type input "193"
type input "32"
type input "parque"
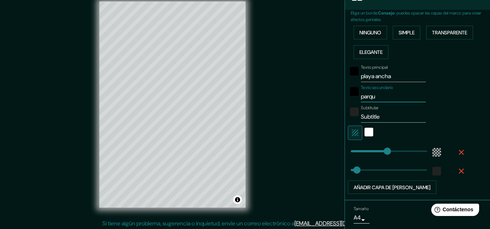
type input "193"
type input "32"
type input "parque,"
type input "193"
type input "32"
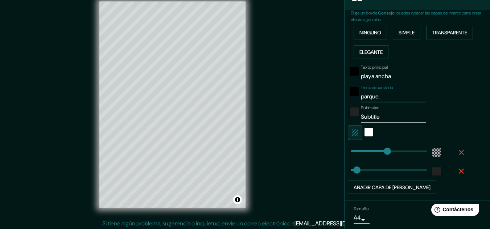
type input "parque,"
type input "193"
type input "32"
type input "parque, a"
type input "193"
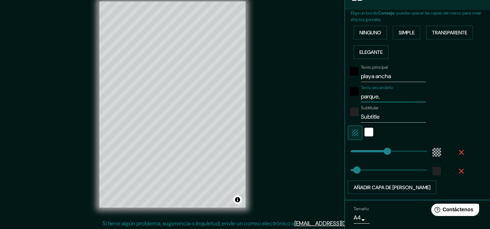
type input "32"
type input "parque, al"
type input "193"
type input "32"
type input "parque, ale"
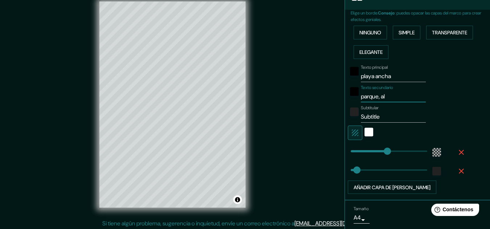
type input "193"
type input "32"
type input "parque, alej"
type input "193"
type input "32"
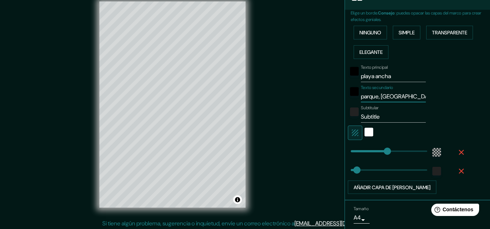
type input "parque, alejo"
type input "193"
type input "32"
type input "parque, alejo"
type input "193"
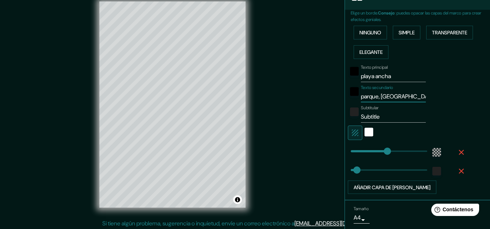
type input "32"
type input "parque, alejo b"
type input "193"
type input "32"
type input "parque, alejo ba"
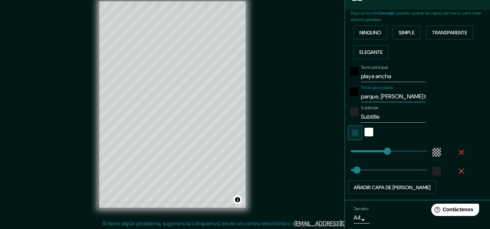
type input "193"
type input "32"
type input "parque, alejo bar"
type input "193"
type input "32"
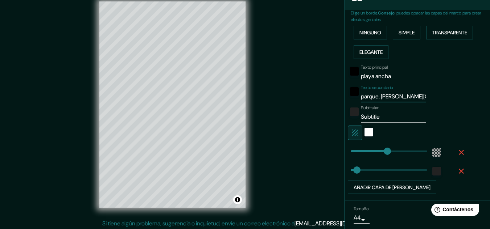
type input "parque, alejo barr"
type input "193"
type input "32"
type input "parque, alejo barri"
type input "193"
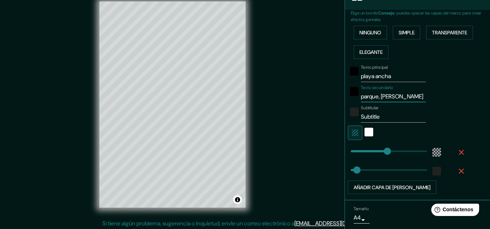
type input "32"
type input "parque, alejo barrio"
type input "193"
type input "32"
type input "parque, alejo barrios"
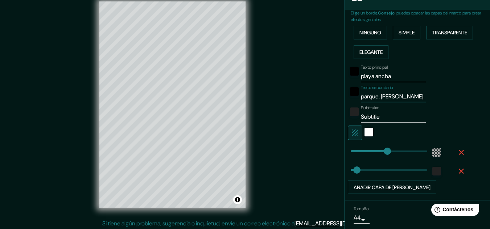
type input "193"
type input "32"
type input "parque, alejo barrios"
click at [378, 115] on input "Subtitle" at bounding box center [393, 117] width 65 height 12
type input "Subtitl"
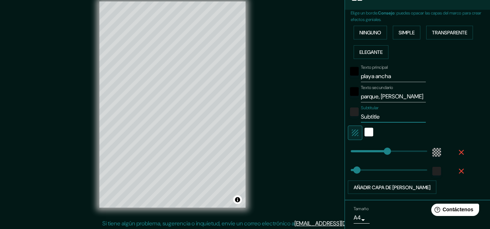
type input "193"
type input "32"
type input "Subtit"
type input "193"
type input "32"
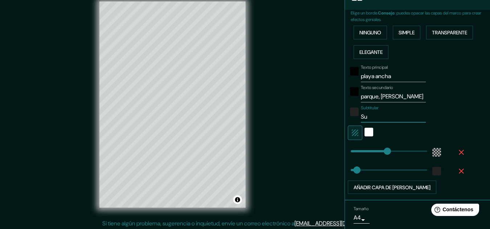
type input "S"
type input "193"
type input "32"
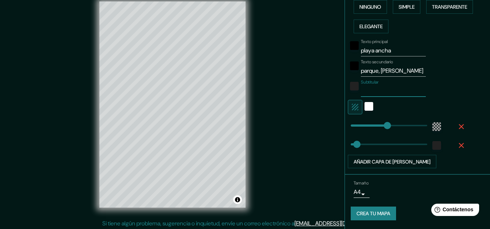
click at [366, 212] on font "Crea tu mapa" at bounding box center [373, 214] width 34 height 7
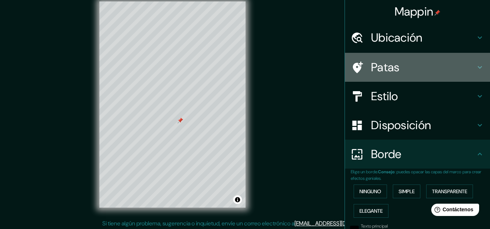
click at [409, 66] on h4 "Patas" at bounding box center [423, 67] width 104 height 15
type input "193"
type input "32"
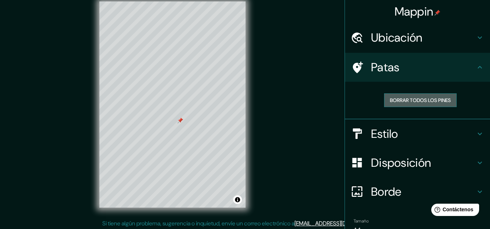
click at [393, 99] on font "Borrar todos los pines" at bounding box center [420, 100] width 61 height 7
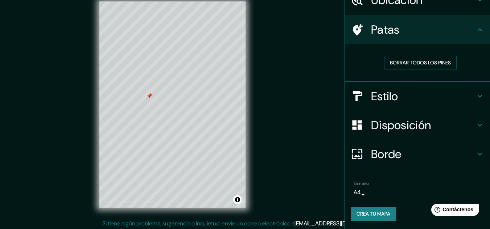
click at [431, 125] on h4 "Disposición" at bounding box center [423, 125] width 104 height 15
type input "193"
type input "32"
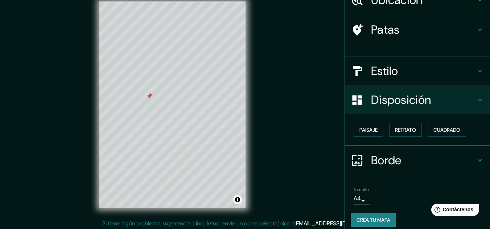
scroll to position [32, 0]
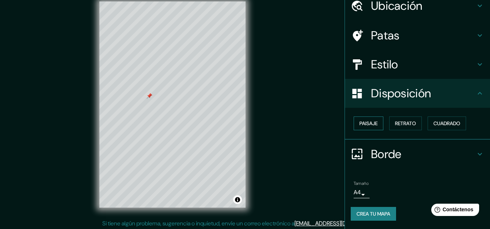
click at [367, 122] on font "Paisaje" at bounding box center [368, 123] width 18 height 7
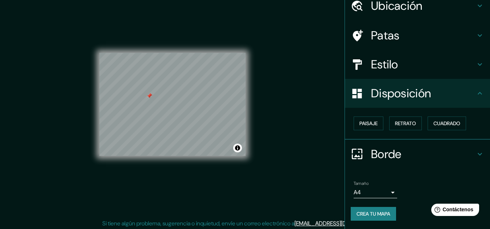
click at [389, 144] on div "Borde" at bounding box center [417, 154] width 145 height 29
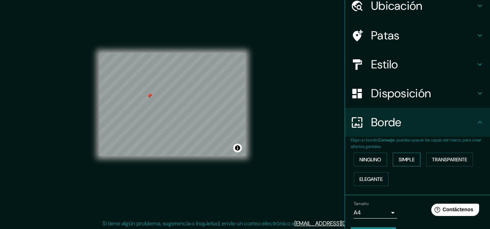
click at [403, 161] on font "Simple" at bounding box center [406, 160] width 16 height 7
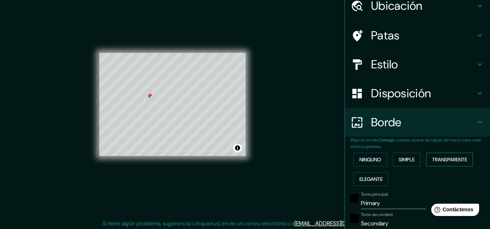
click at [427, 160] on button "Transparente" at bounding box center [449, 160] width 47 height 14
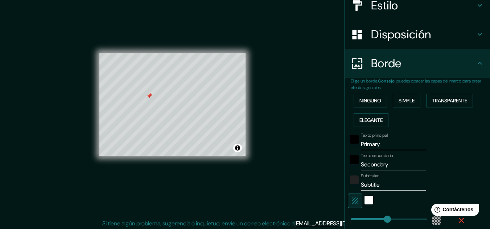
scroll to position [92, 0]
click at [361, 121] on font "Elegante" at bounding box center [370, 119] width 23 height 7
click at [428, 102] on button "Transparente" at bounding box center [449, 100] width 47 height 14
type input "90"
drag, startPoint x: 386, startPoint y: 219, endPoint x: 361, endPoint y: 218, distance: 25.1
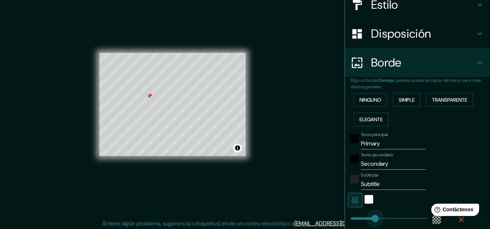
type input "32"
type input "42"
drag, startPoint x: 359, startPoint y: 218, endPoint x: 353, endPoint y: 218, distance: 6.2
type input "32"
type input "124"
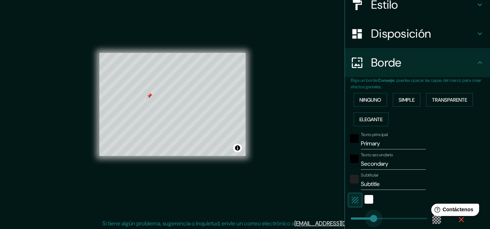
drag, startPoint x: 354, startPoint y: 218, endPoint x: 369, endPoint y: 220, distance: 15.0
type input "32"
type input "48"
drag, startPoint x: 368, startPoint y: 220, endPoint x: 354, endPoint y: 219, distance: 14.2
type input "32"
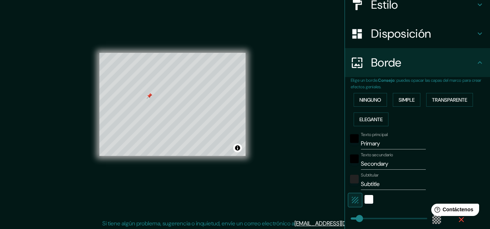
click at [403, 144] on input "Primary" at bounding box center [393, 144] width 65 height 12
type input "p"
type input "32"
type input "pl"
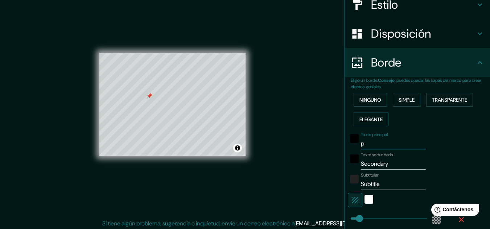
type input "32"
type input "pla"
type input "32"
type input "play"
type input "32"
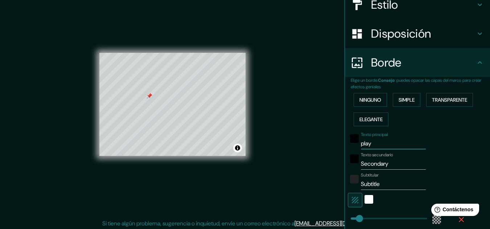
type input "playa"
type input "32"
type input "playa"
type input "32"
type input "playa a"
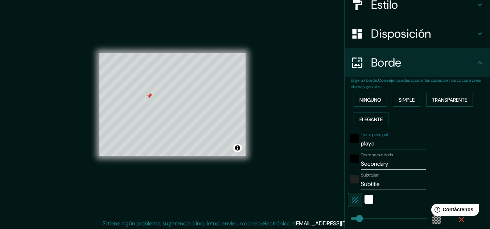
type input "32"
type input "playa an"
type input "32"
type input "playa anc"
type input "32"
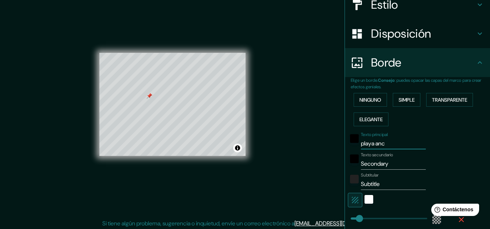
type input "playa anch"
type input "32"
type input "playa ancha"
type input "32"
type input "playa ancha"
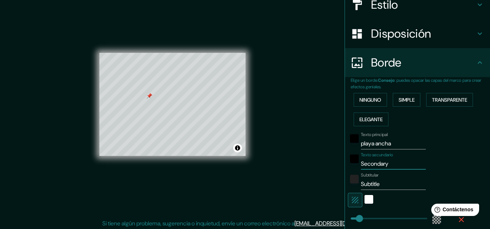
click at [381, 167] on input "Secondary" at bounding box center [393, 164] width 65 height 12
type input "p"
type input "32"
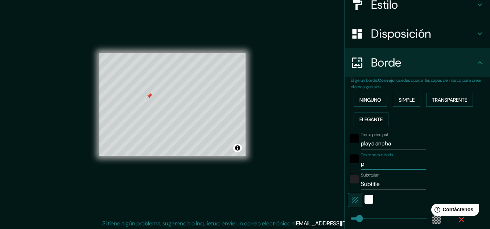
type input "pa"
type input "32"
type input "par"
type input "32"
type input "parq"
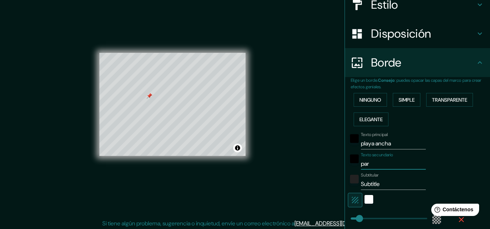
type input "32"
type input "parqu"
type input "32"
type input "parque"
type input "32"
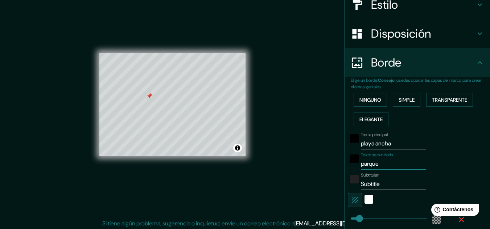
type input "parque"
type input "32"
type input "parque a"
type input "32"
type input "parque al"
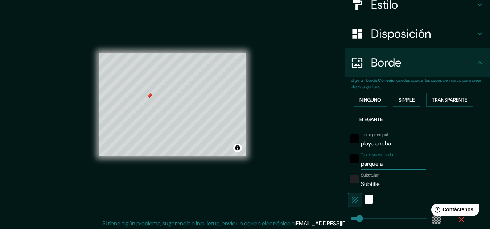
type input "32"
type input "parque ale"
type input "32"
type input "parque alej"
type input "32"
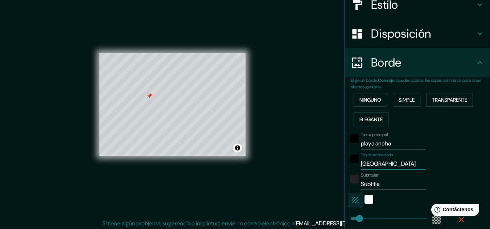
type input "parque alejo"
type input "32"
type input "parque alejo"
click at [274, 156] on div "Mappin Ubicación Playa Ancha, Valparaíso, Región de Valparaíso, Chile Patas Est…" at bounding box center [245, 110] width 490 height 241
click at [376, 185] on input "Subtitle" at bounding box center [393, 185] width 65 height 12
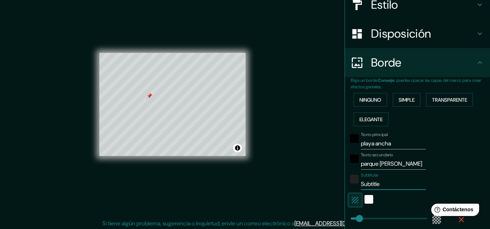
click at [376, 185] on input "Subtitle" at bounding box center [393, 185] width 65 height 12
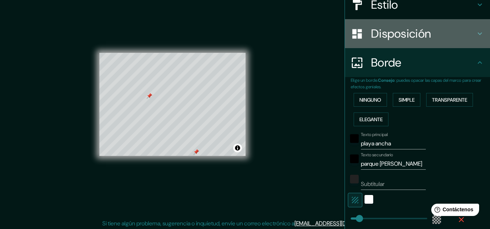
click at [414, 24] on div "Disposición" at bounding box center [417, 33] width 145 height 29
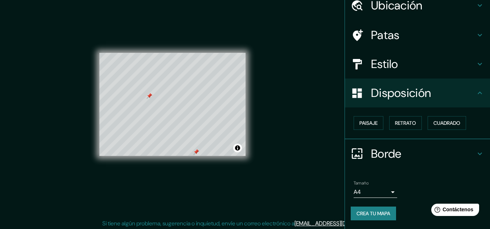
scroll to position [32, 0]
click at [402, 32] on h4 "Patas" at bounding box center [423, 35] width 104 height 15
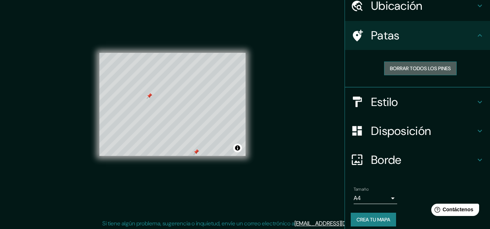
click at [389, 63] on button "Borrar todos los pines" at bounding box center [420, 69] width 73 height 14
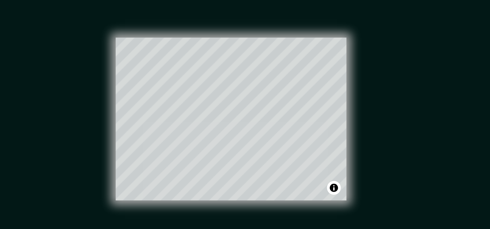
click at [292, 144] on div "Mappin Ubicación Playa Ancha, Valparaíso, Región de Valparaíso, Chile Patas Bor…" at bounding box center [245, 110] width 490 height 241
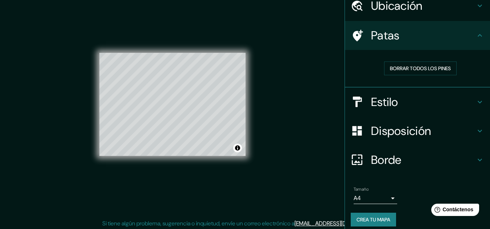
click at [374, 220] on font "Crea tu mapa" at bounding box center [373, 220] width 34 height 7
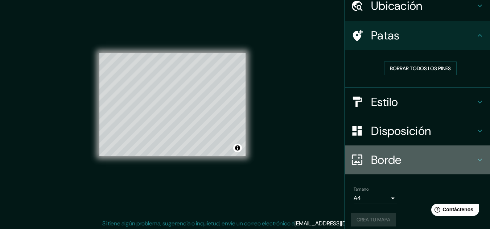
click at [393, 154] on font "Borde" at bounding box center [386, 160] width 30 height 15
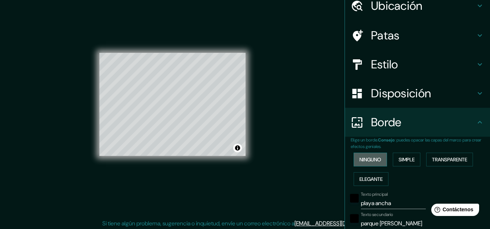
click at [363, 162] on font "Ninguno" at bounding box center [370, 160] width 22 height 7
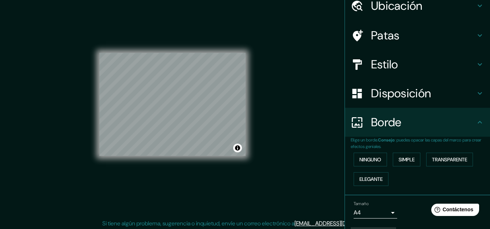
click at [394, 92] on font "Disposición" at bounding box center [401, 93] width 60 height 15
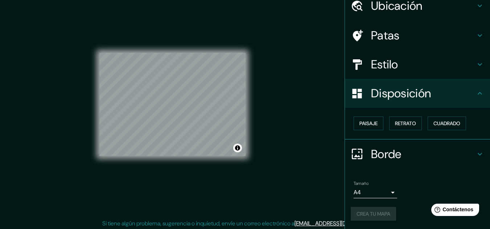
click at [394, 92] on font "Disposición" at bounding box center [401, 93] width 60 height 15
click at [400, 120] on font "Retrato" at bounding box center [405, 123] width 21 height 7
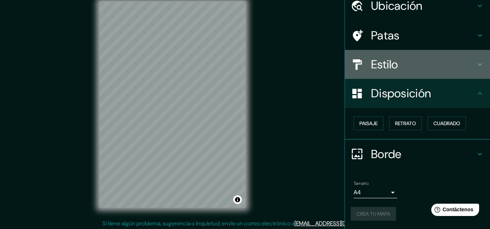
click at [405, 69] on h4 "Estilo" at bounding box center [423, 64] width 104 height 15
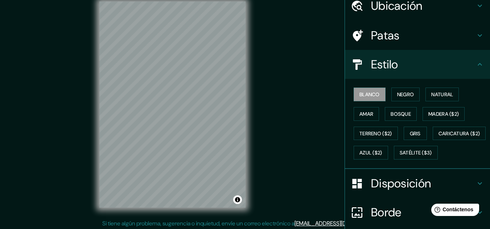
click at [405, 69] on h4 "Estilo" at bounding box center [423, 64] width 104 height 15
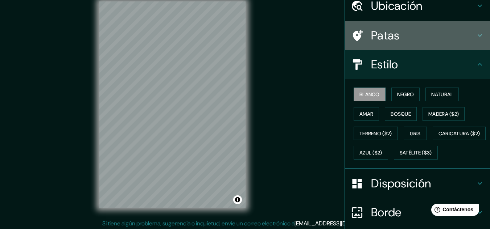
click at [397, 36] on h4 "Patas" at bounding box center [423, 35] width 104 height 15
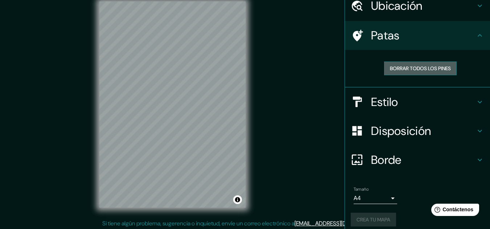
click at [398, 72] on font "Borrar todos los pines" at bounding box center [420, 68] width 61 height 7
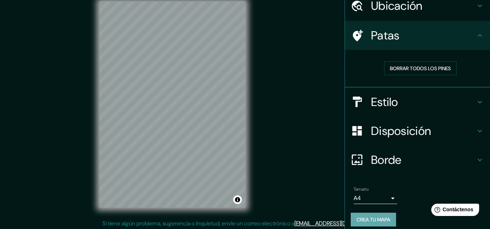
click at [361, 221] on font "Crea tu mapa" at bounding box center [373, 220] width 34 height 7
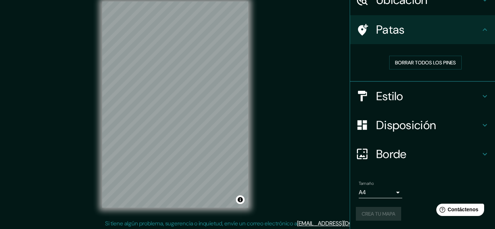
click at [390, 192] on body "Mappin Ubicación Playa Ancha, Valparaíso, Región de Valparaíso, Chile Patas Bor…" at bounding box center [247, 104] width 495 height 229
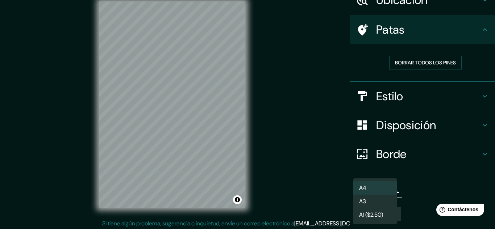
click at [376, 199] on li "A3" at bounding box center [375, 201] width 44 height 13
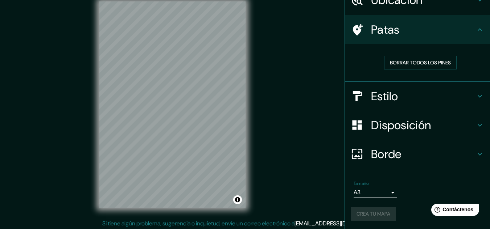
click at [369, 210] on div "Crea tu mapa" at bounding box center [417, 214] width 133 height 14
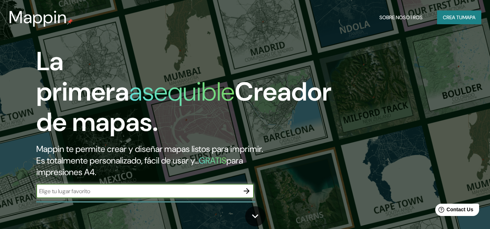
click at [115, 188] on input "text" at bounding box center [137, 191] width 203 height 8
type input "playa ancha valparaiso"
click at [248, 194] on icon "button" at bounding box center [246, 191] width 9 height 9
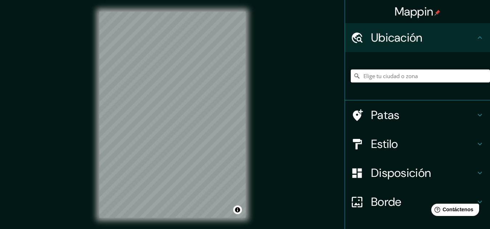
click at [395, 73] on input "Elige tu ciudad o zona" at bounding box center [420, 76] width 139 height 13
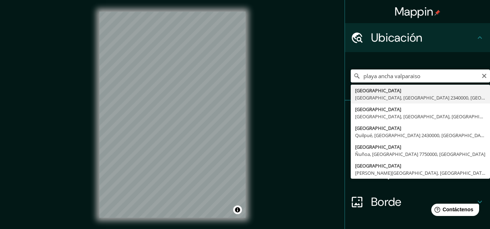
type input "[GEOGRAPHIC_DATA], [GEOGRAPHIC_DATA], [GEOGRAPHIC_DATA] 2340000, [GEOGRAPHIC_DA…"
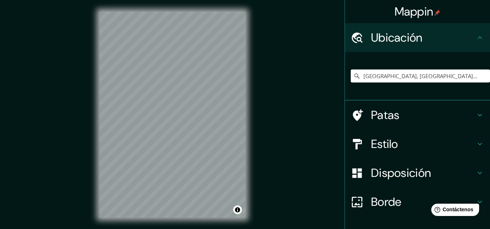
scroll to position [48, 0]
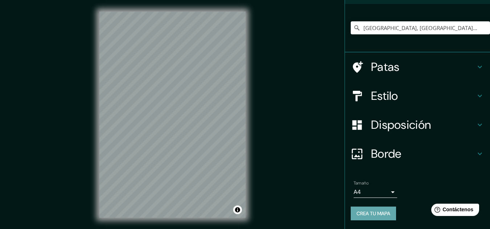
click at [379, 211] on font "Crea tu mapa" at bounding box center [373, 214] width 34 height 7
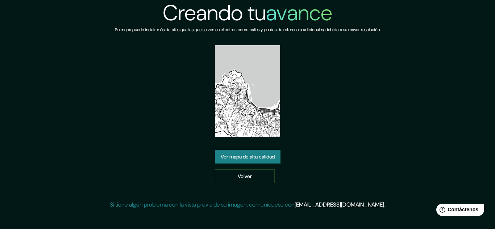
click at [273, 109] on img at bounding box center [247, 91] width 65 height 92
click at [228, 155] on font "Ver mapa de alta calidad" at bounding box center [248, 157] width 54 height 7
